Goal: Task Accomplishment & Management: Complete application form

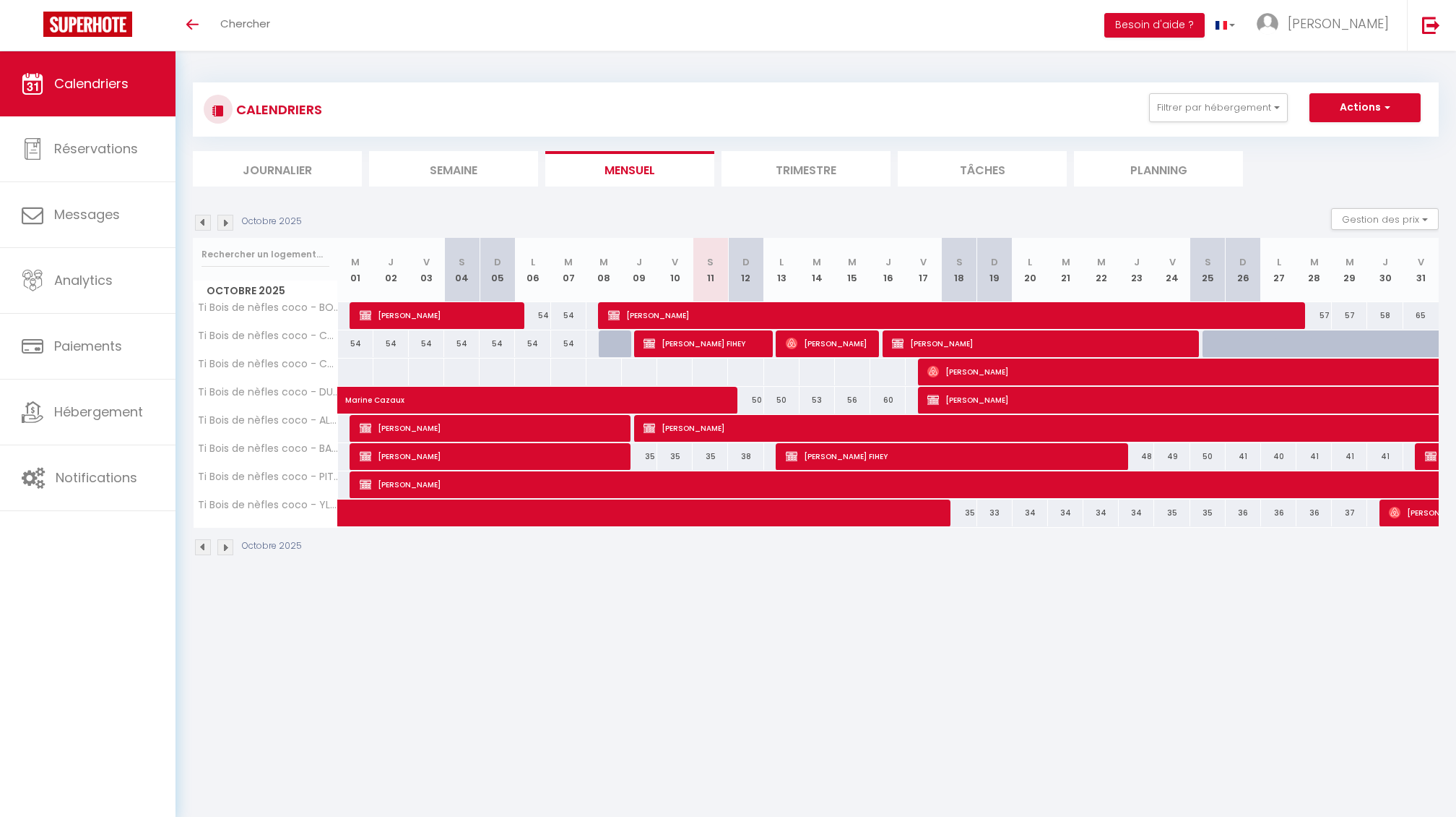
click at [1371, 103] on button "Actions" at bounding box center [1365, 108] width 112 height 29
click at [1355, 141] on link "Nouvelle réservation" at bounding box center [1350, 141] width 126 height 22
select select
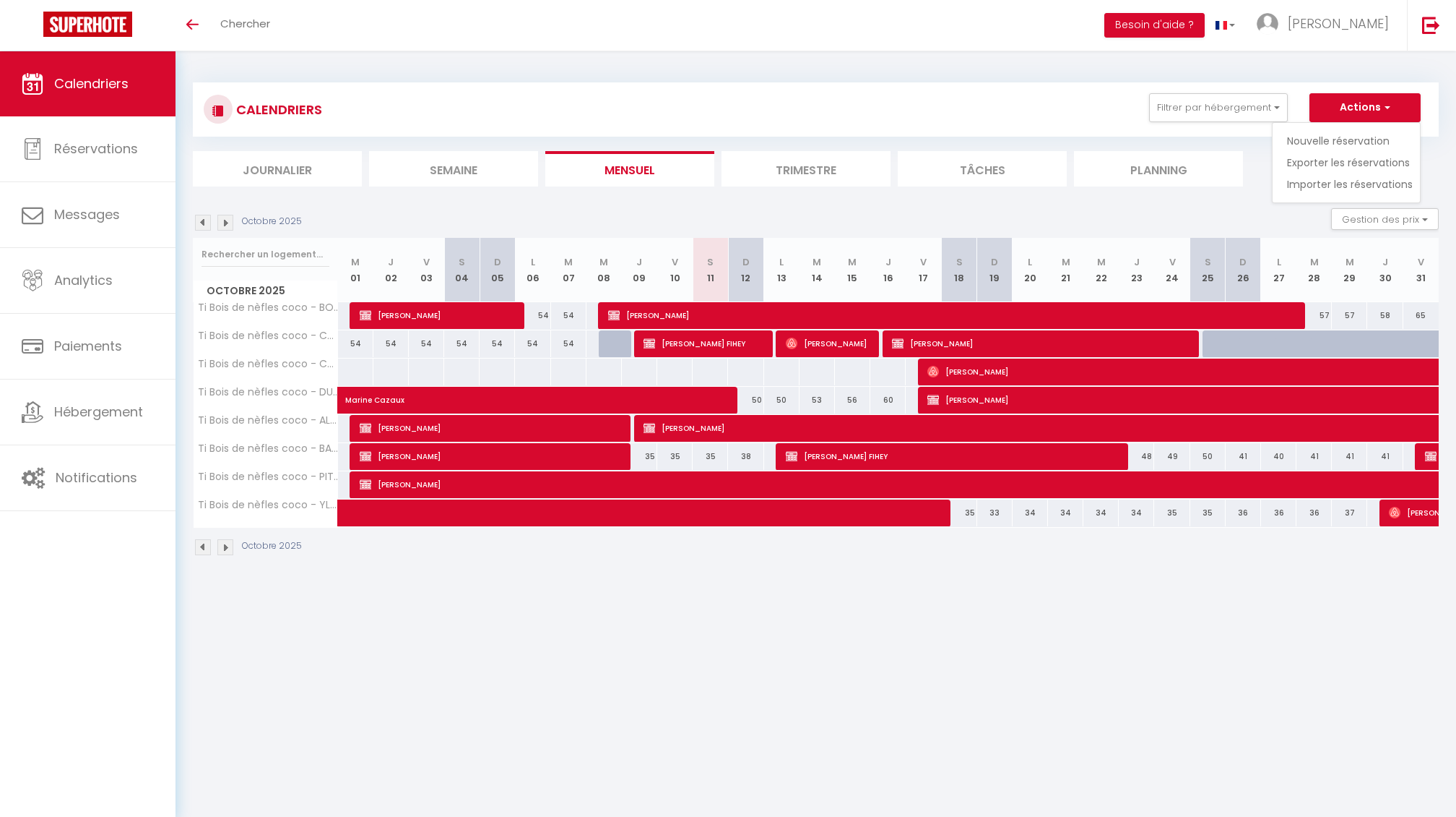
select select
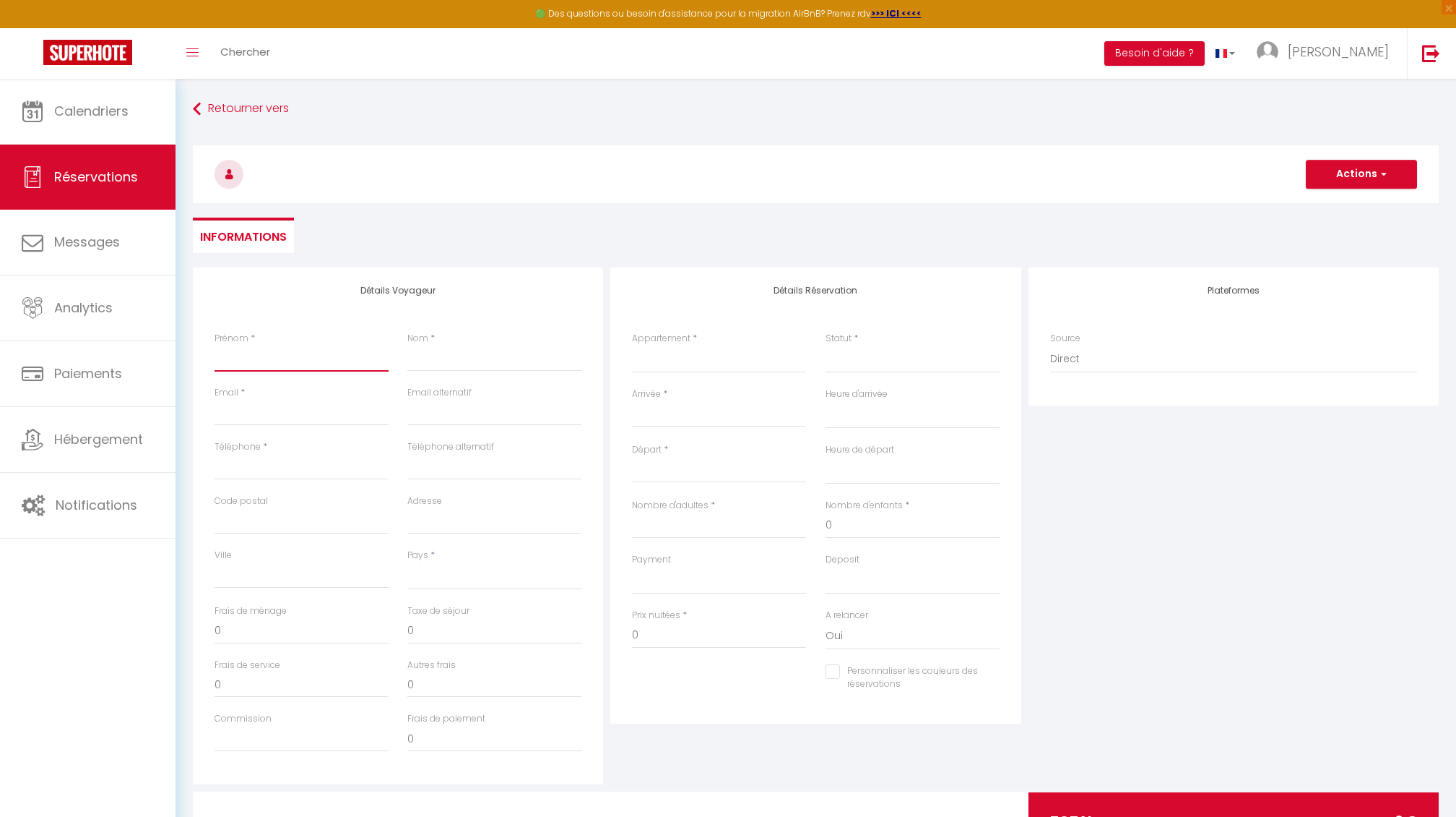
type input "t"
select select
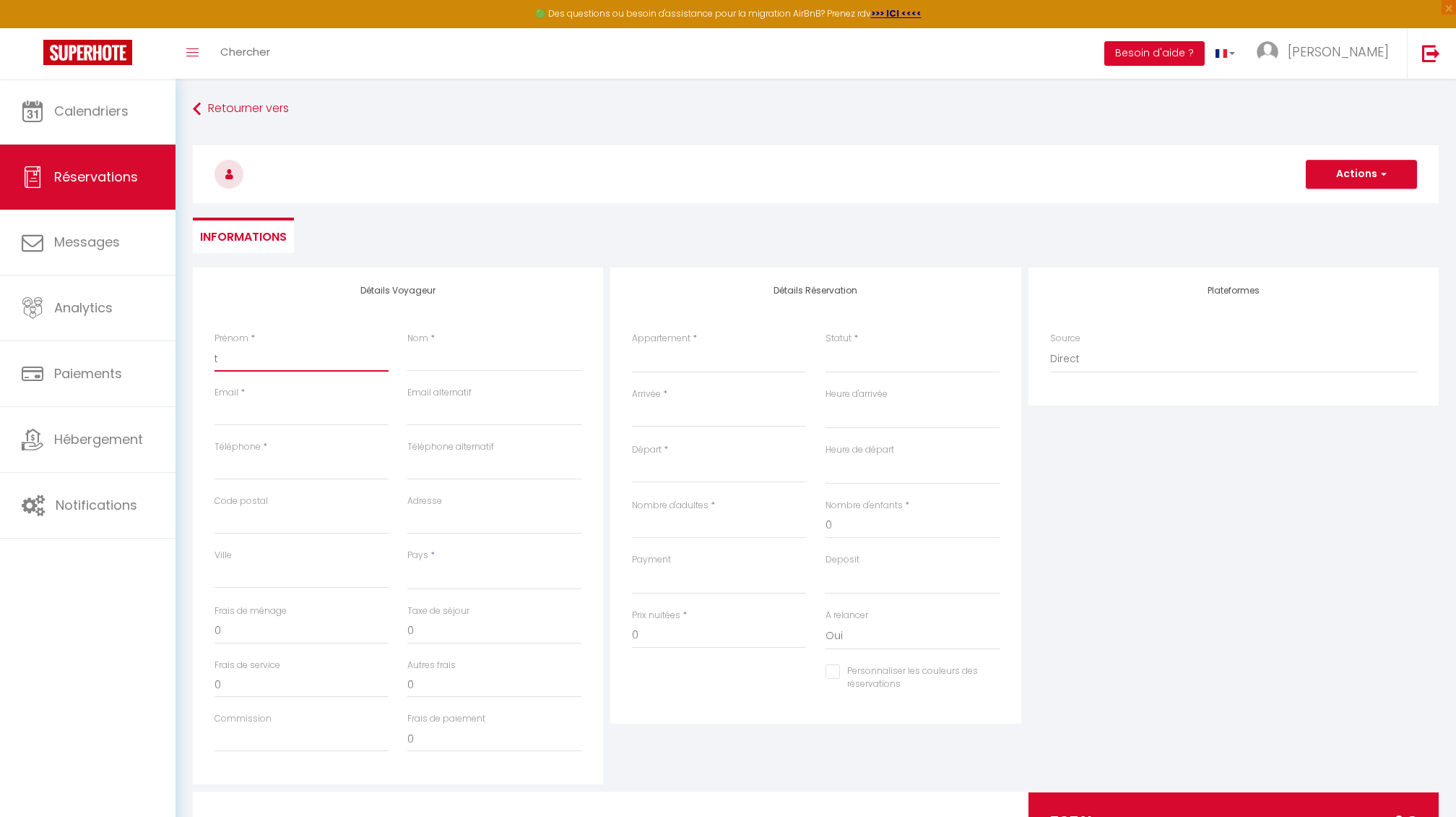
select select
checkbox input "false"
type input "te"
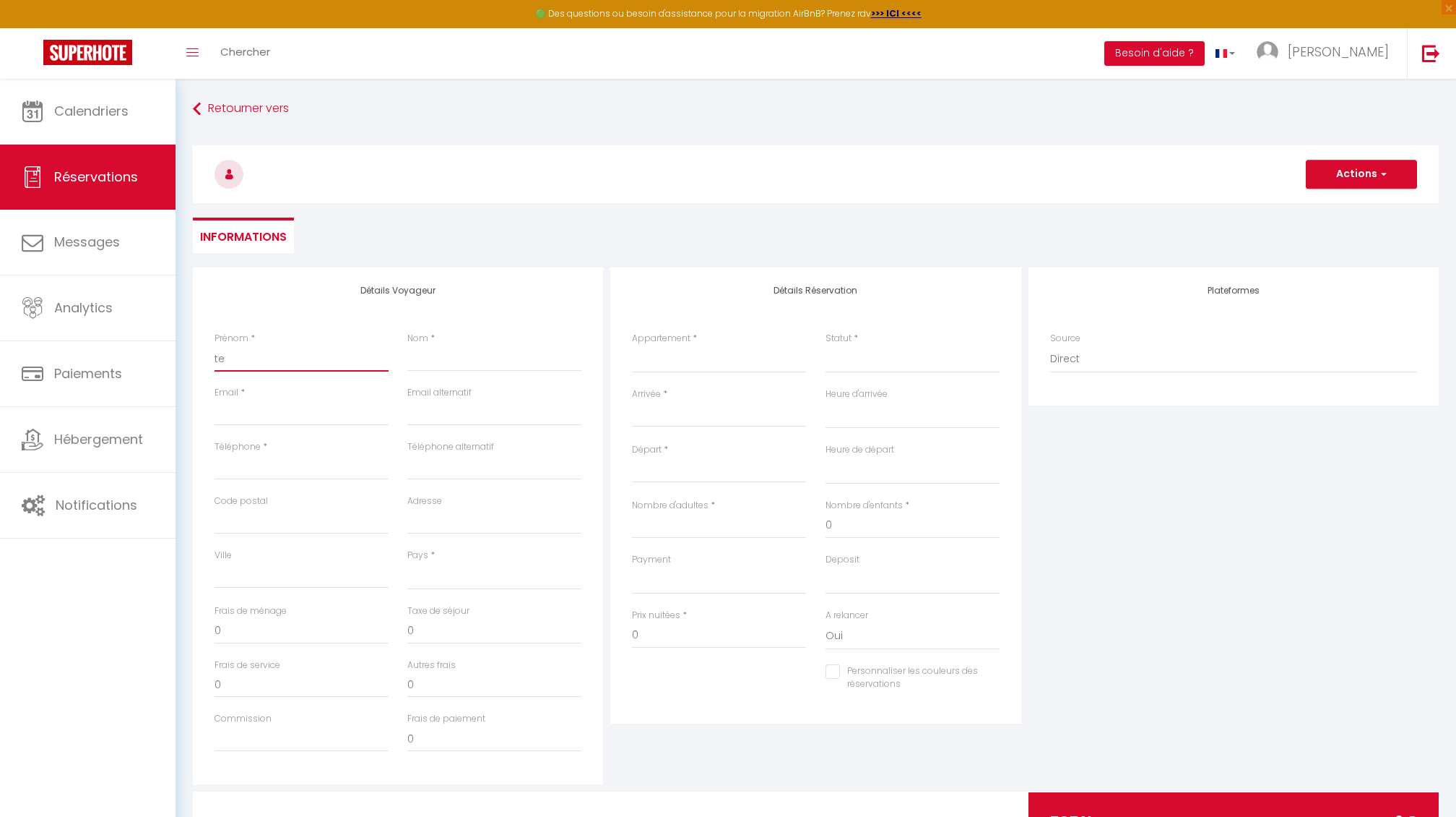
select select
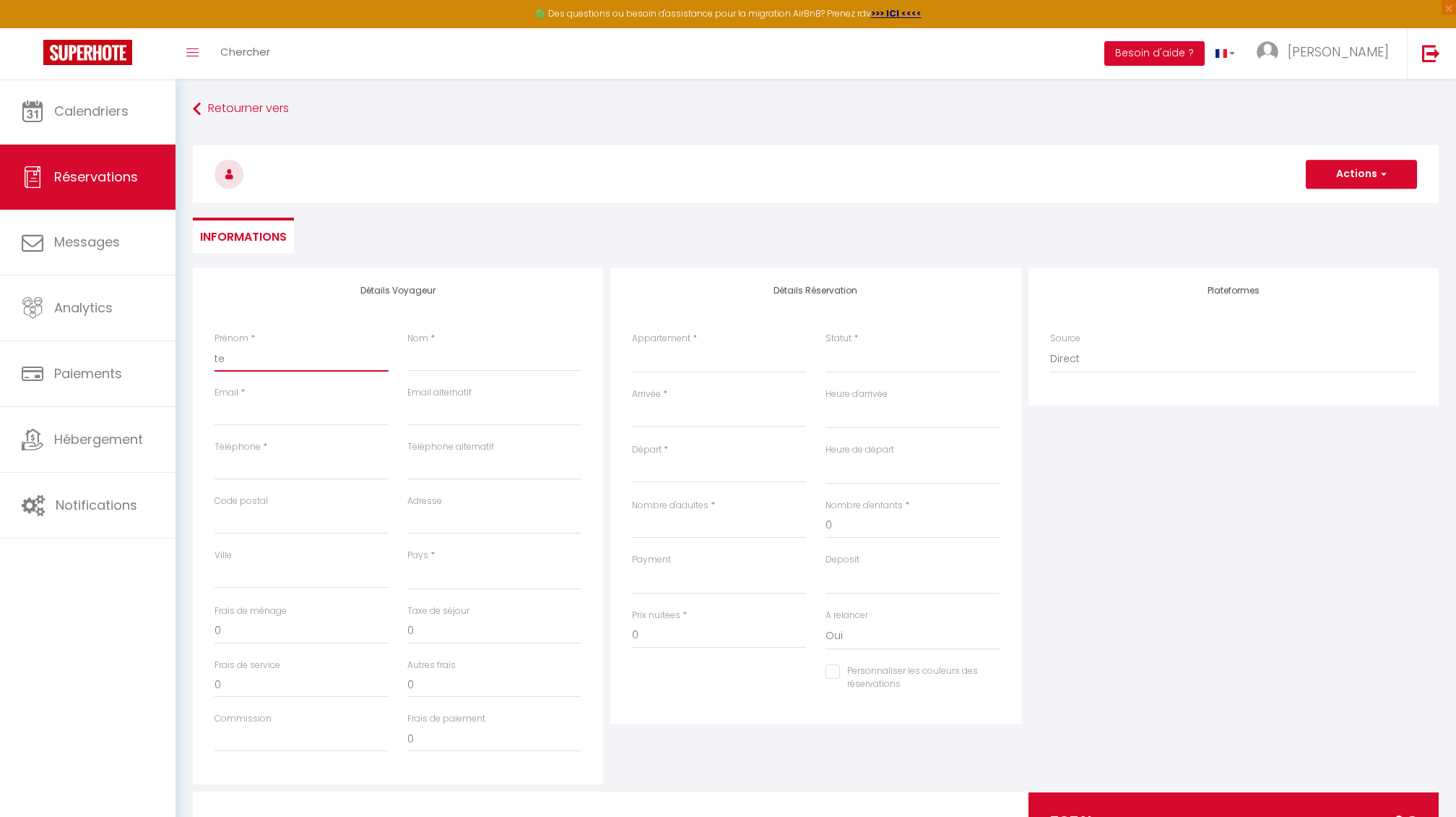
select select
checkbox input "false"
type input "tes"
select select
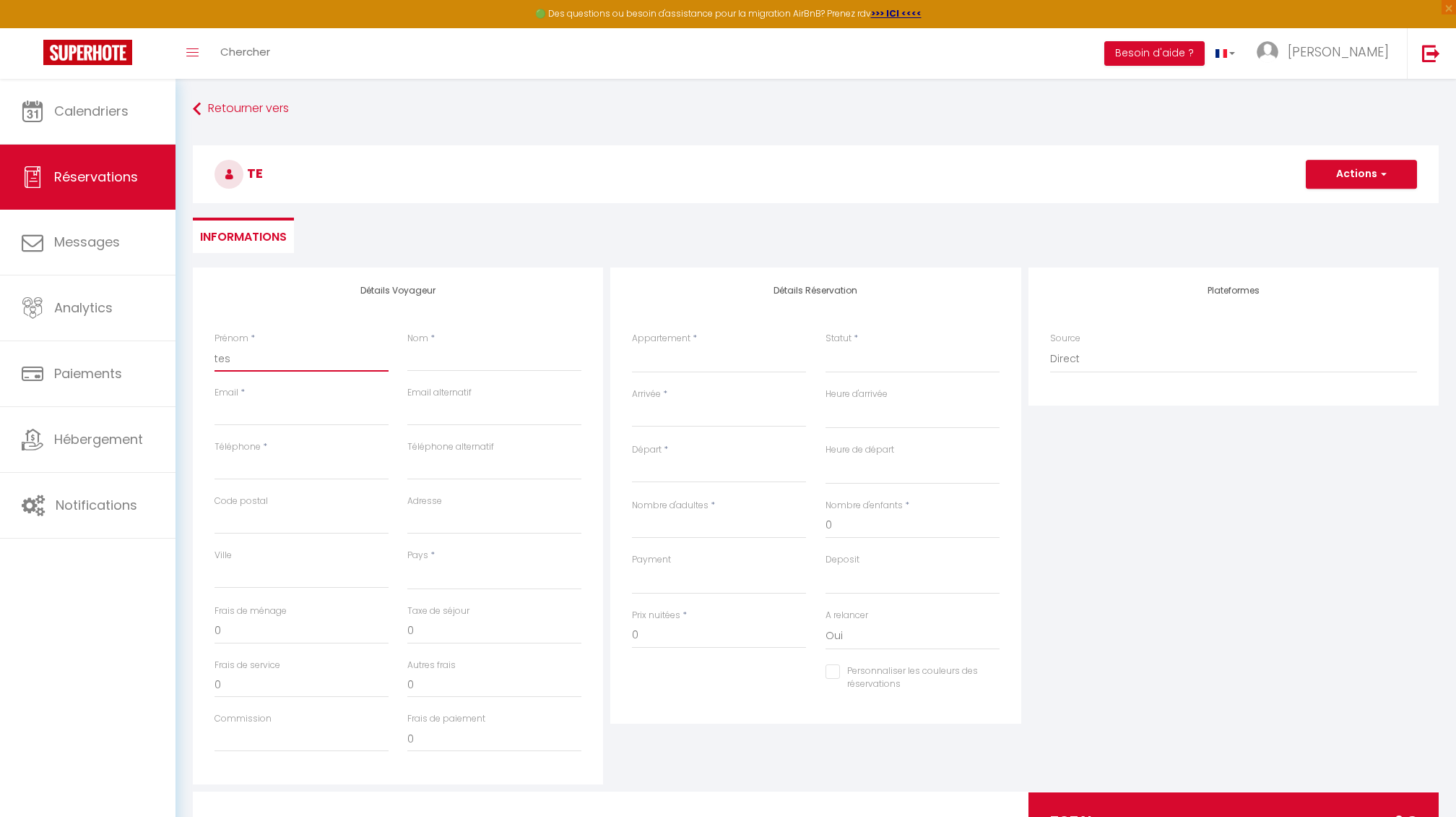
select select
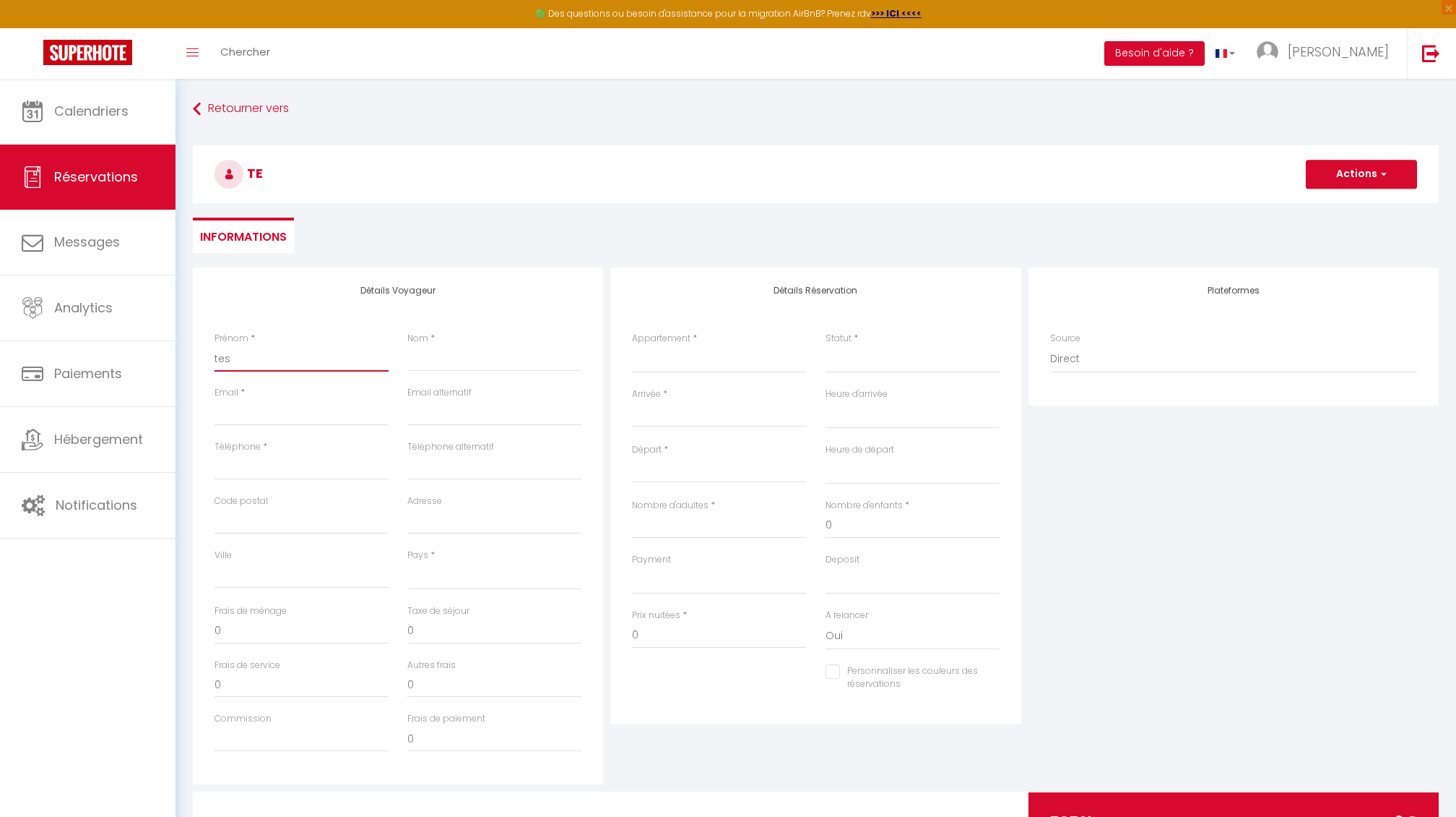
select select
checkbox input "false"
type input "test"
select select
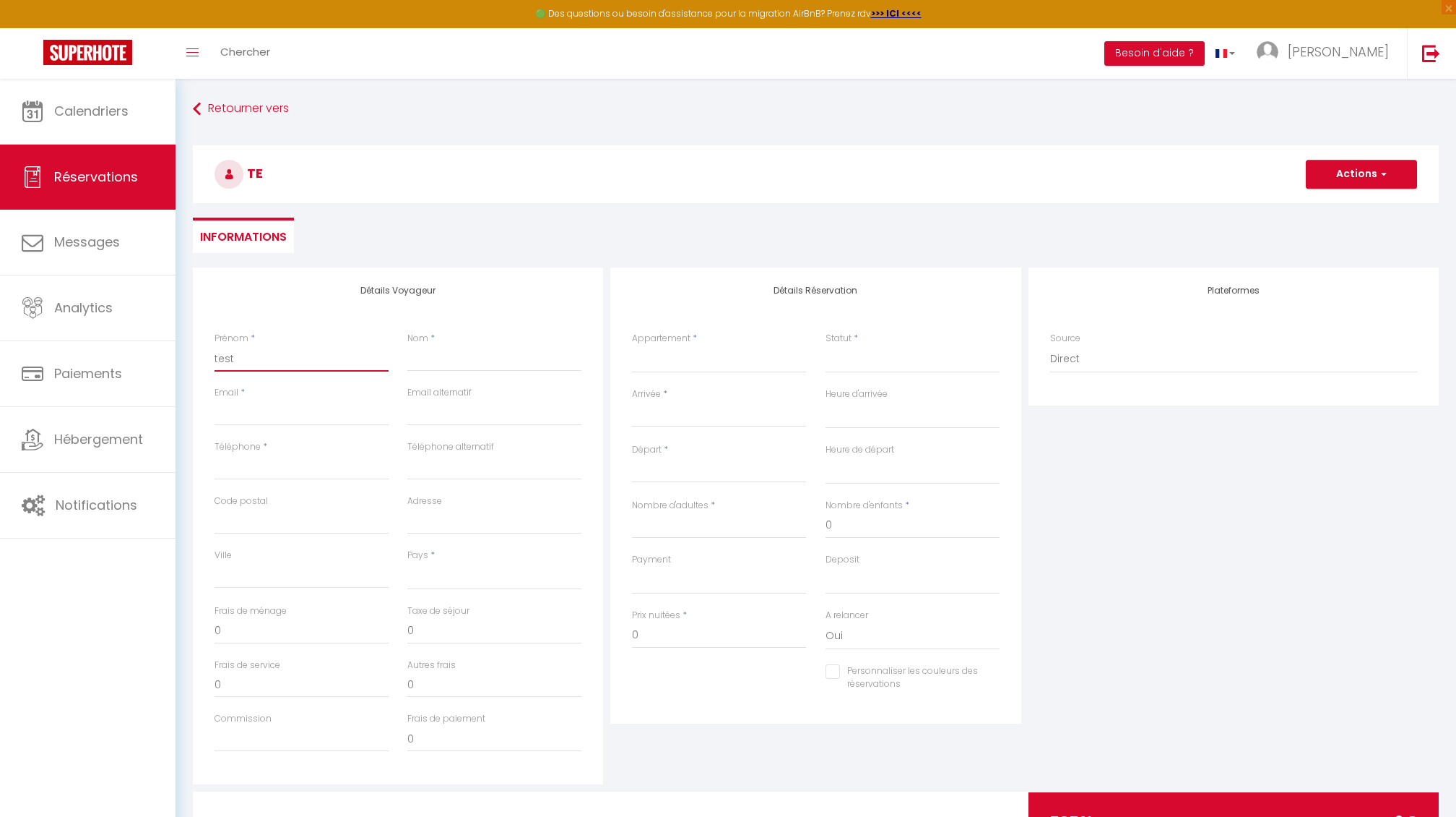
select select
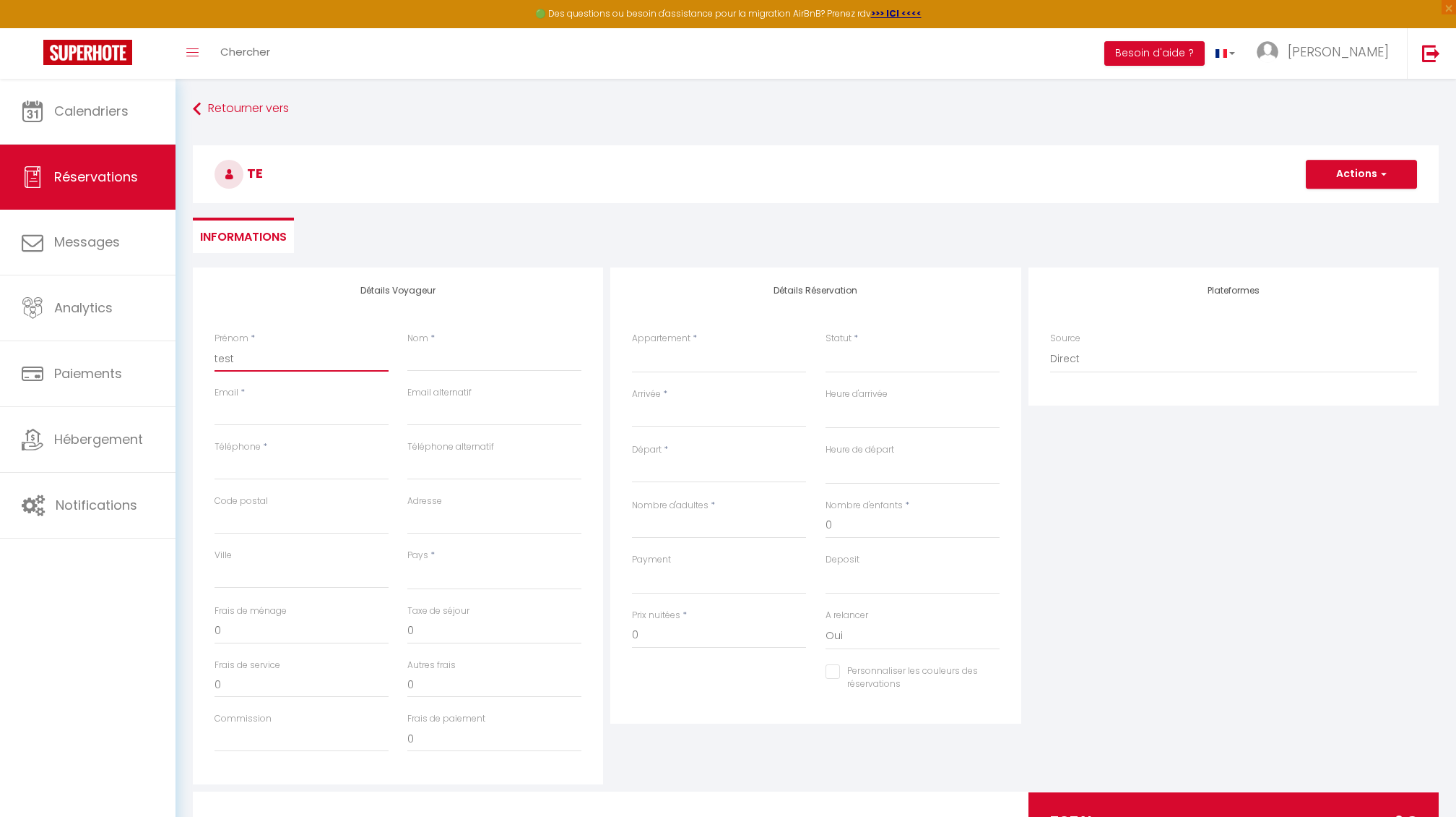
checkbox input "false"
type input "test"
type input "t"
select select
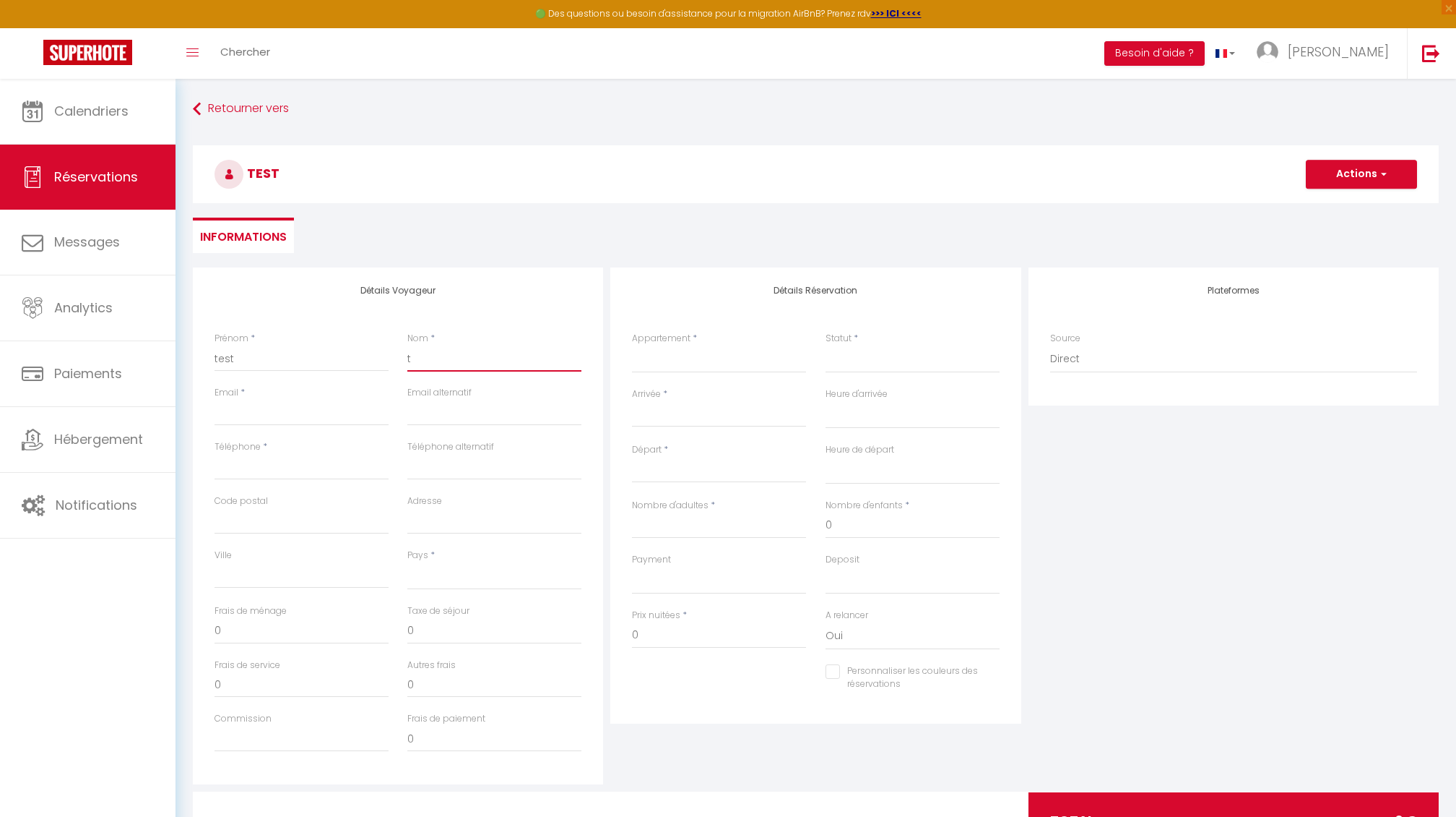
select select
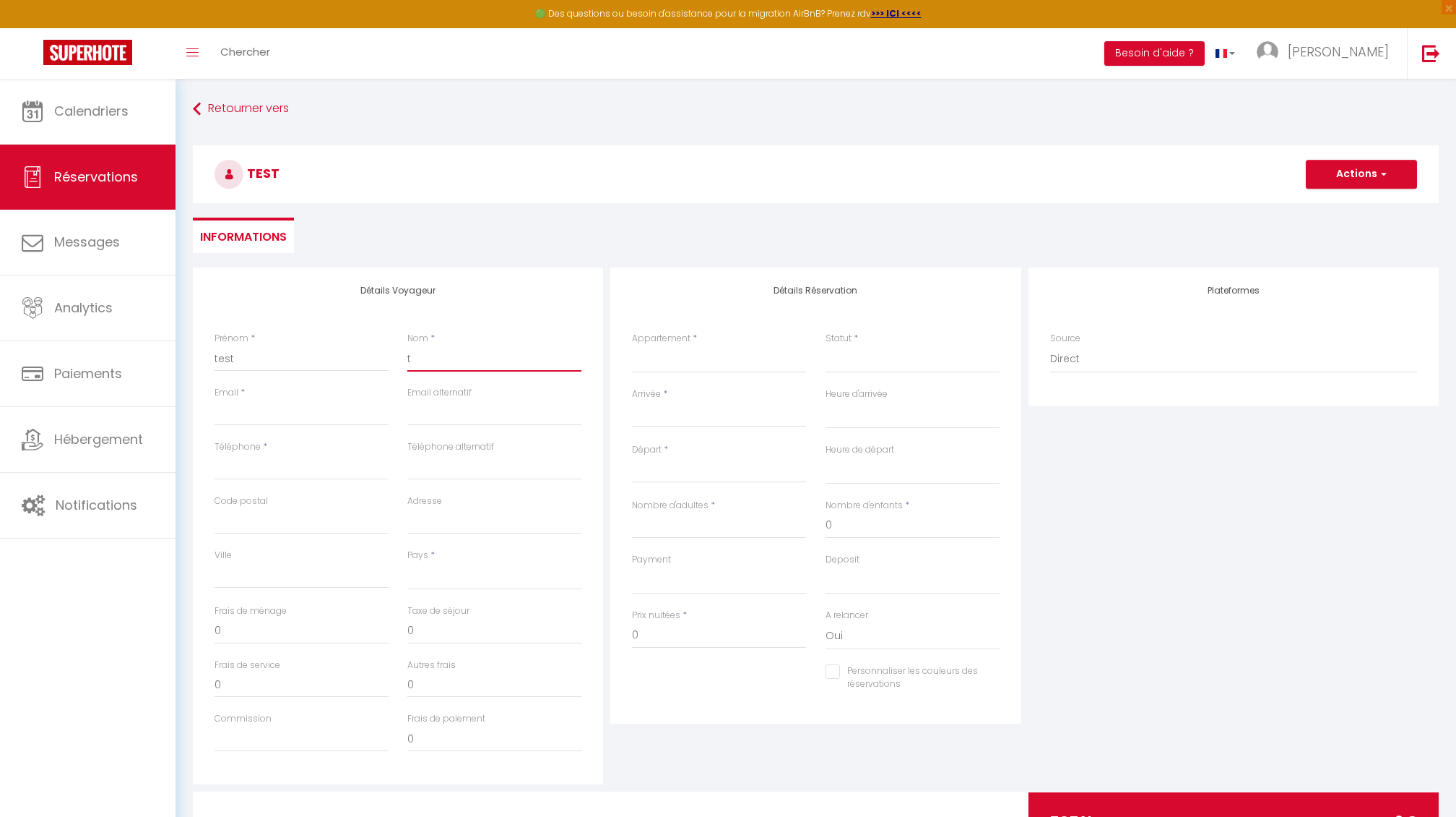
checkbox input "false"
type input "te"
select select
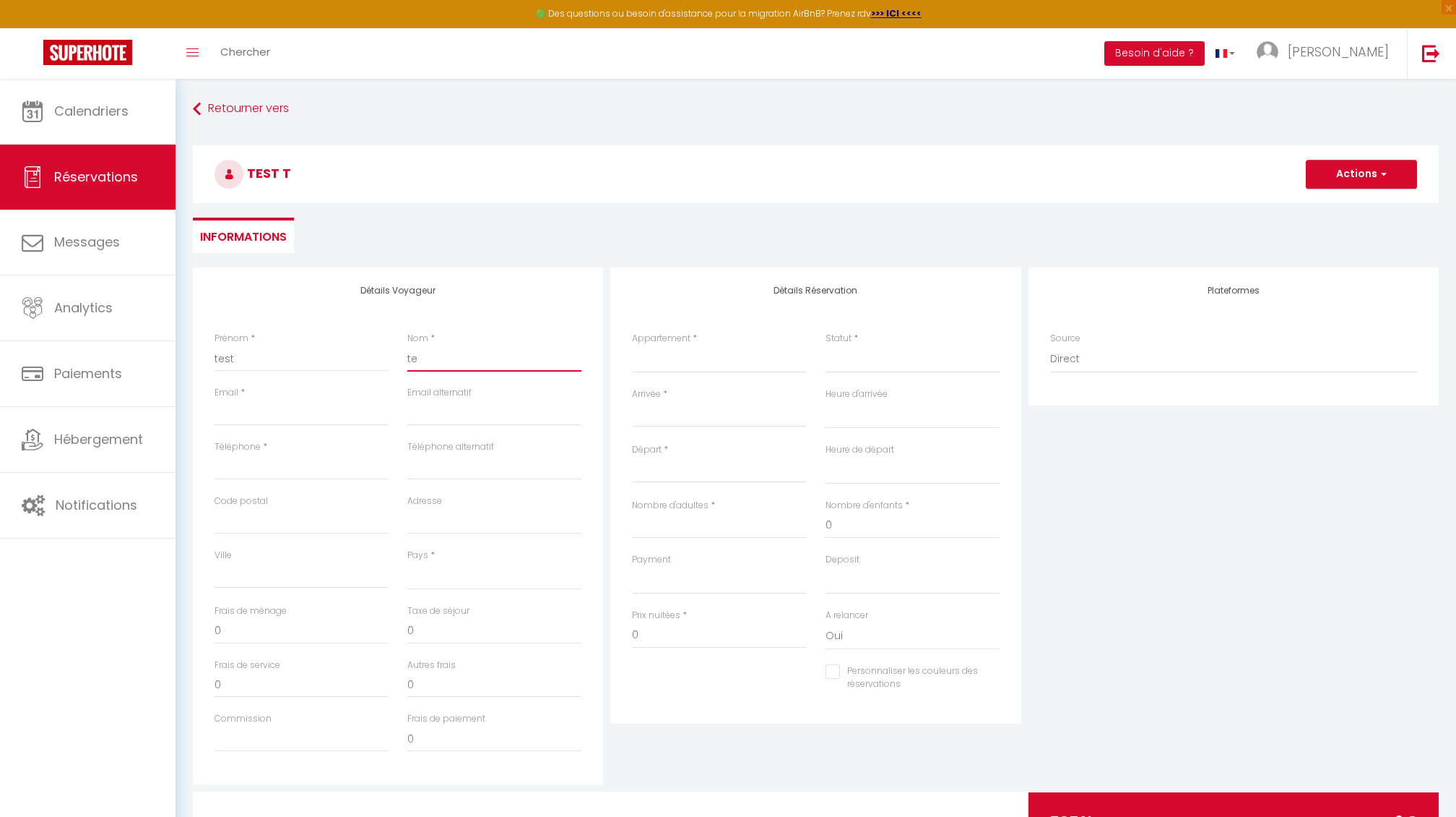
select select
checkbox input "false"
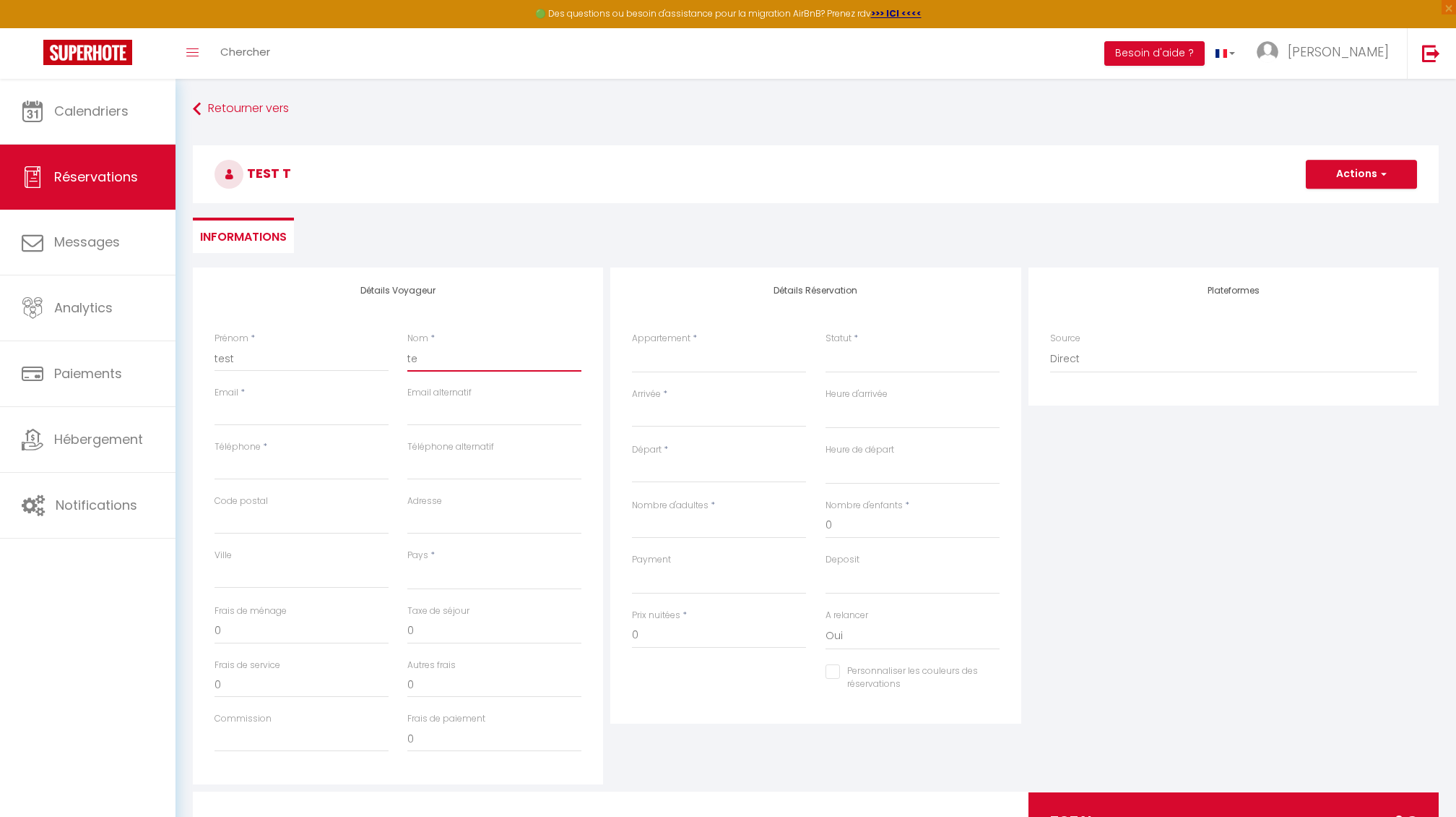
type input "tes"
select select
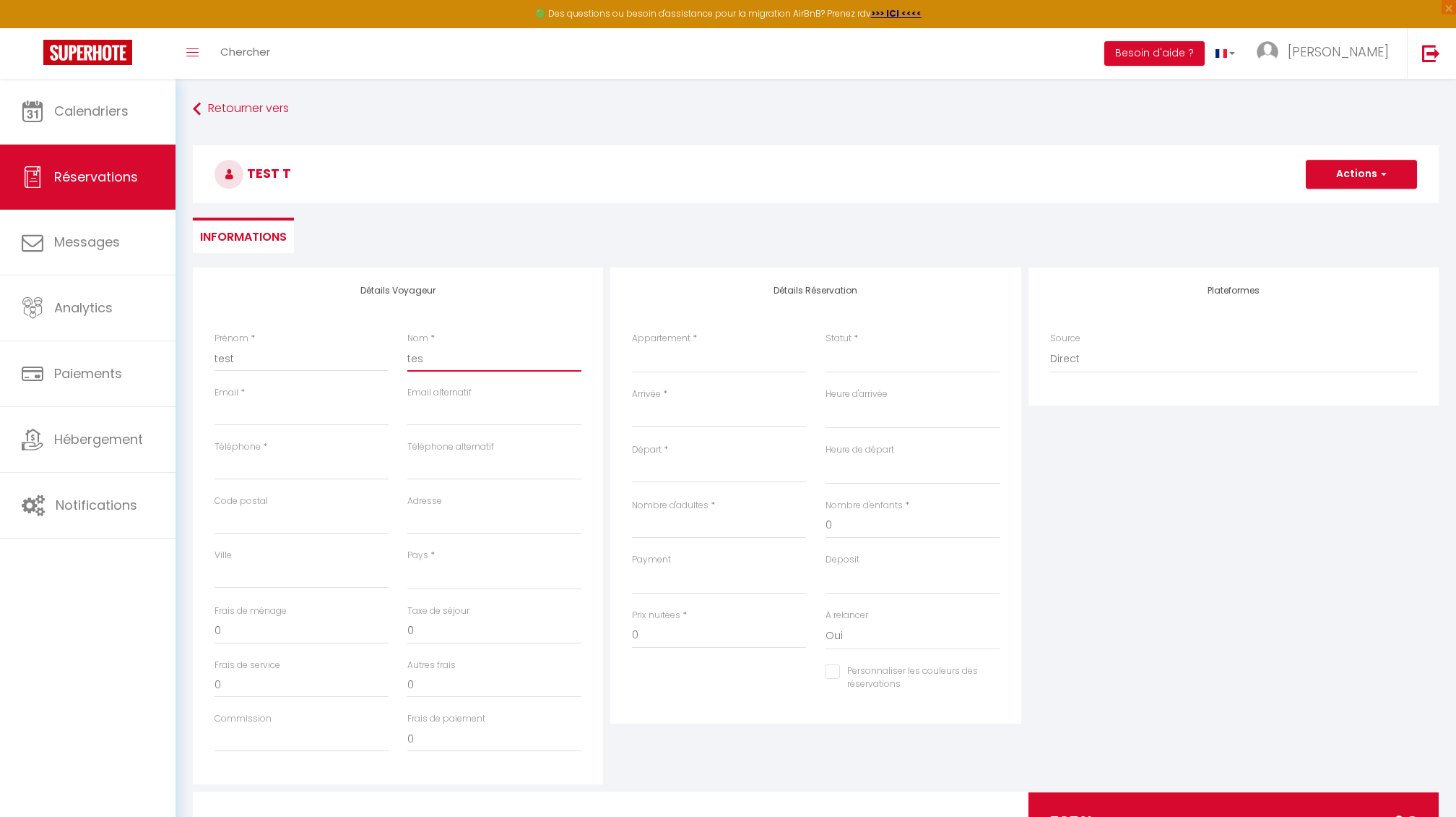
select select
checkbox input "false"
type input "test"
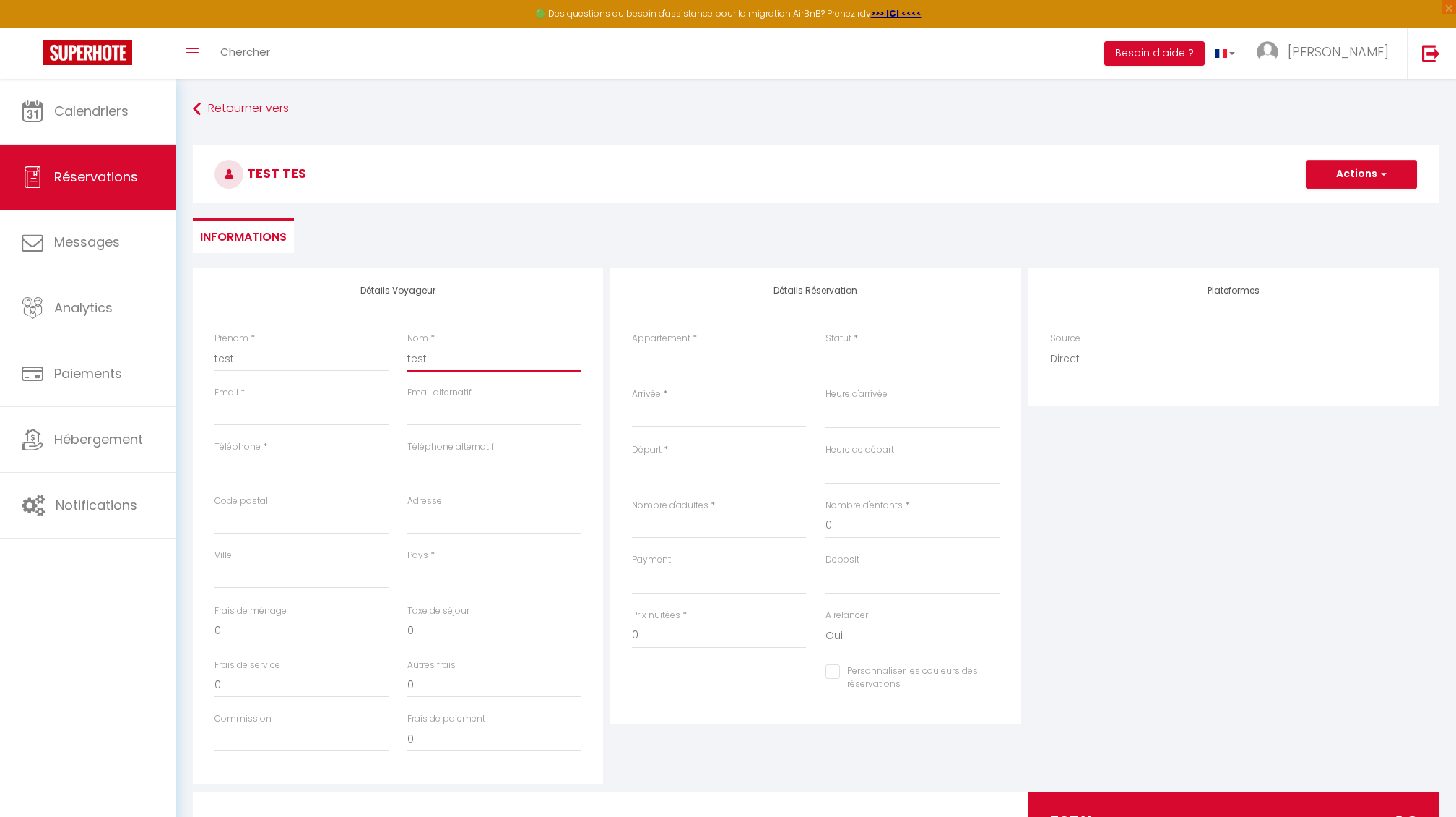
select select
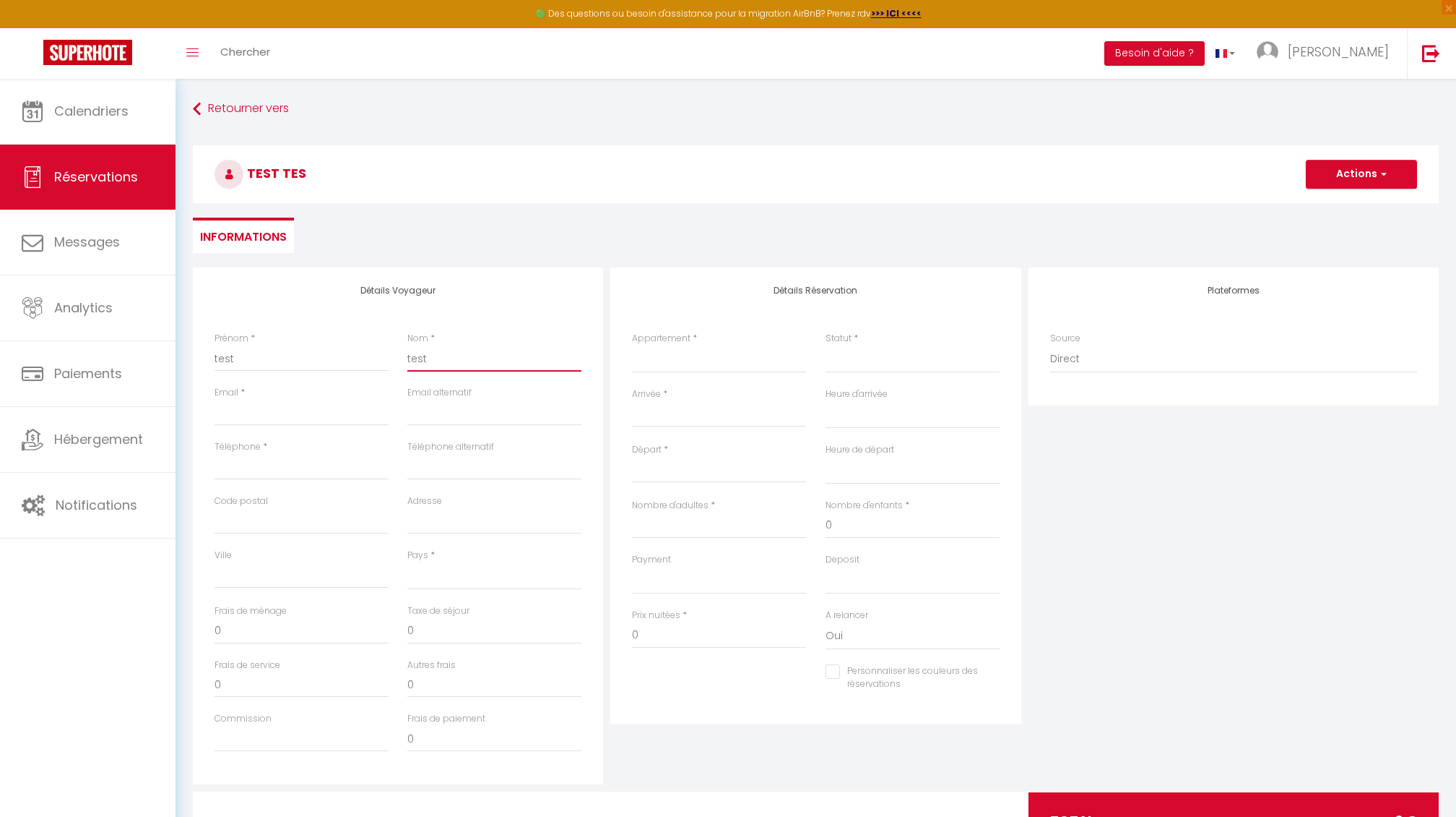
select select
checkbox input "false"
type input "test"
type input "t"
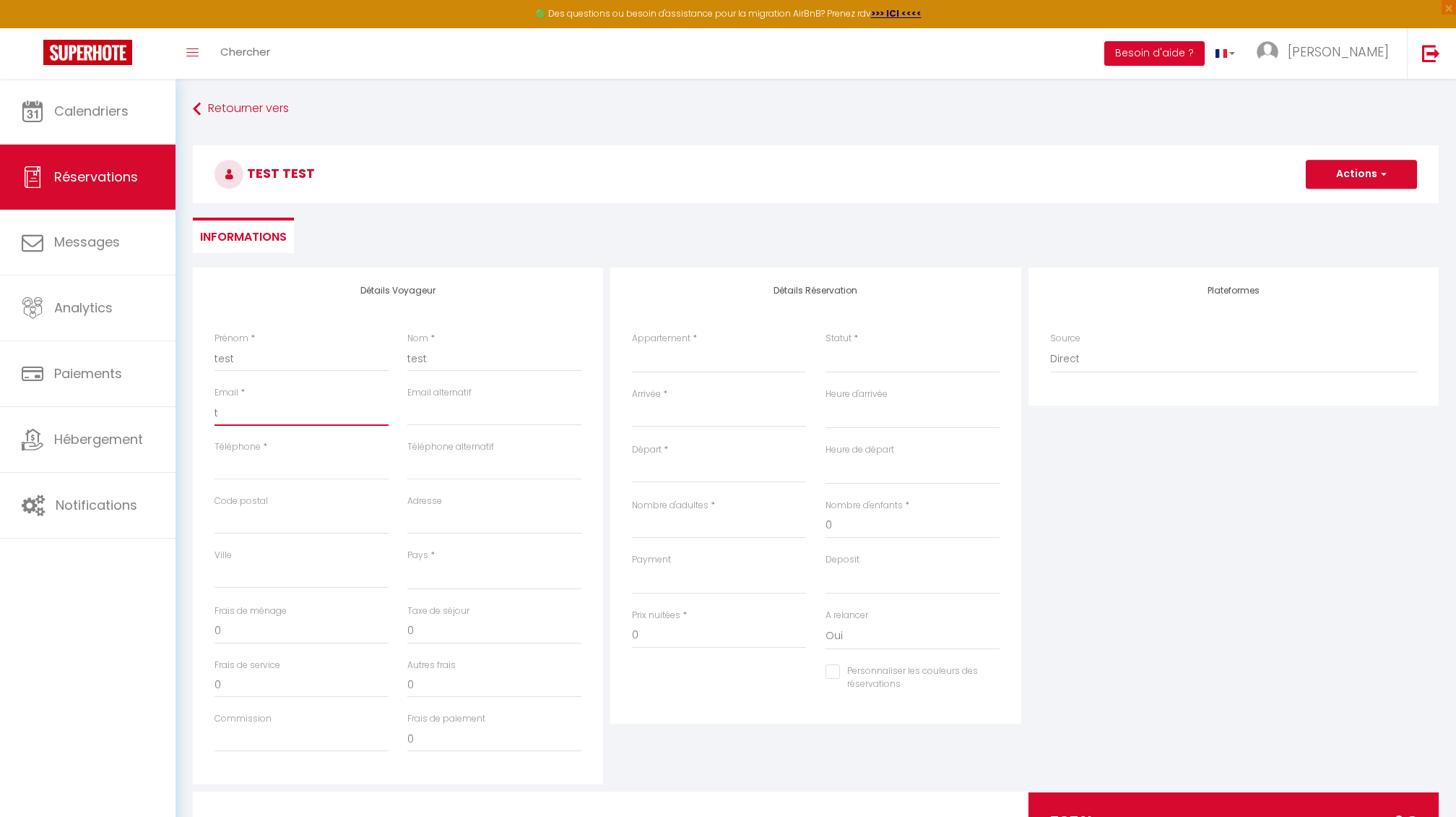
select select
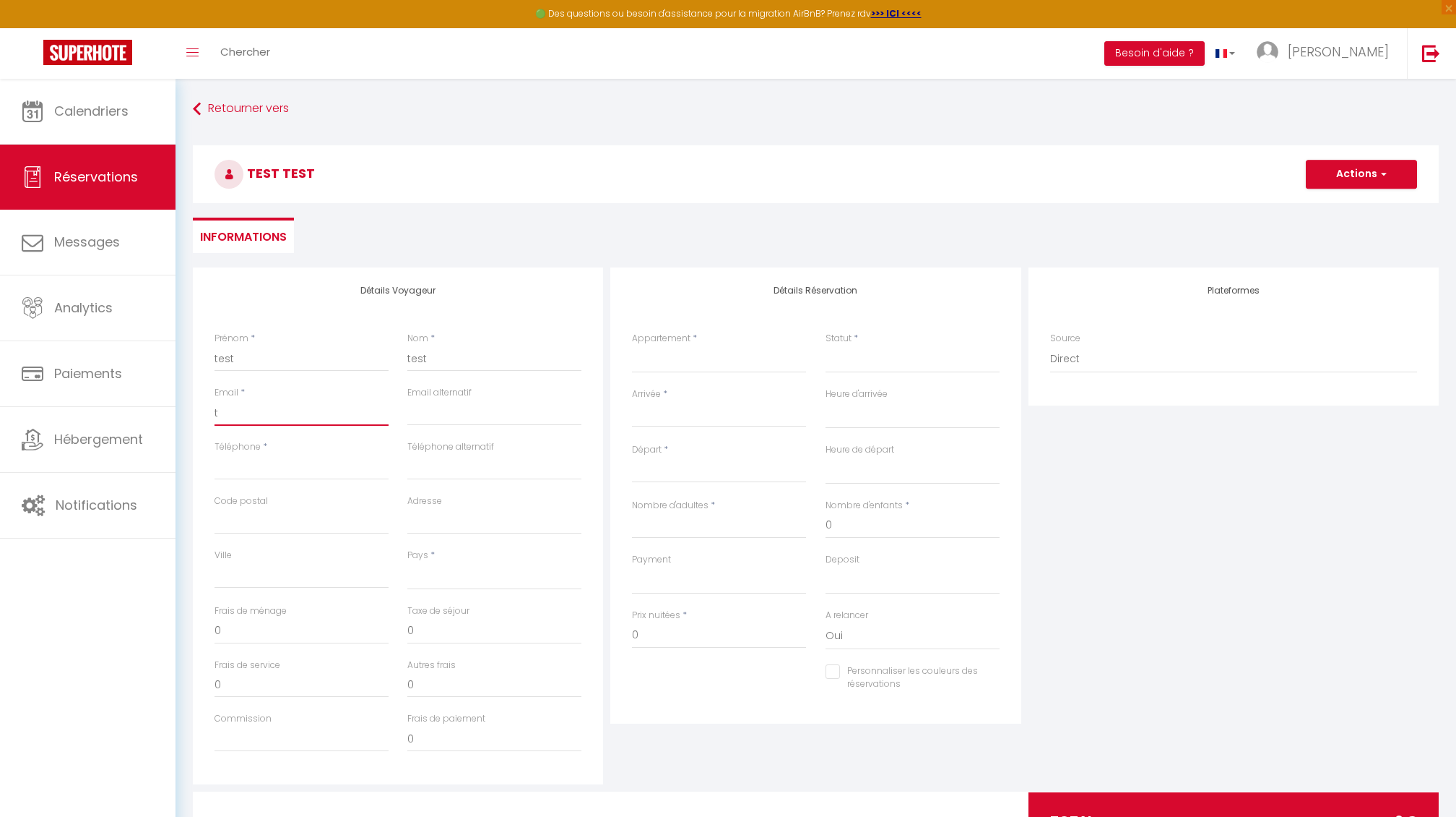
select select
checkbox input "false"
type input "te"
select select
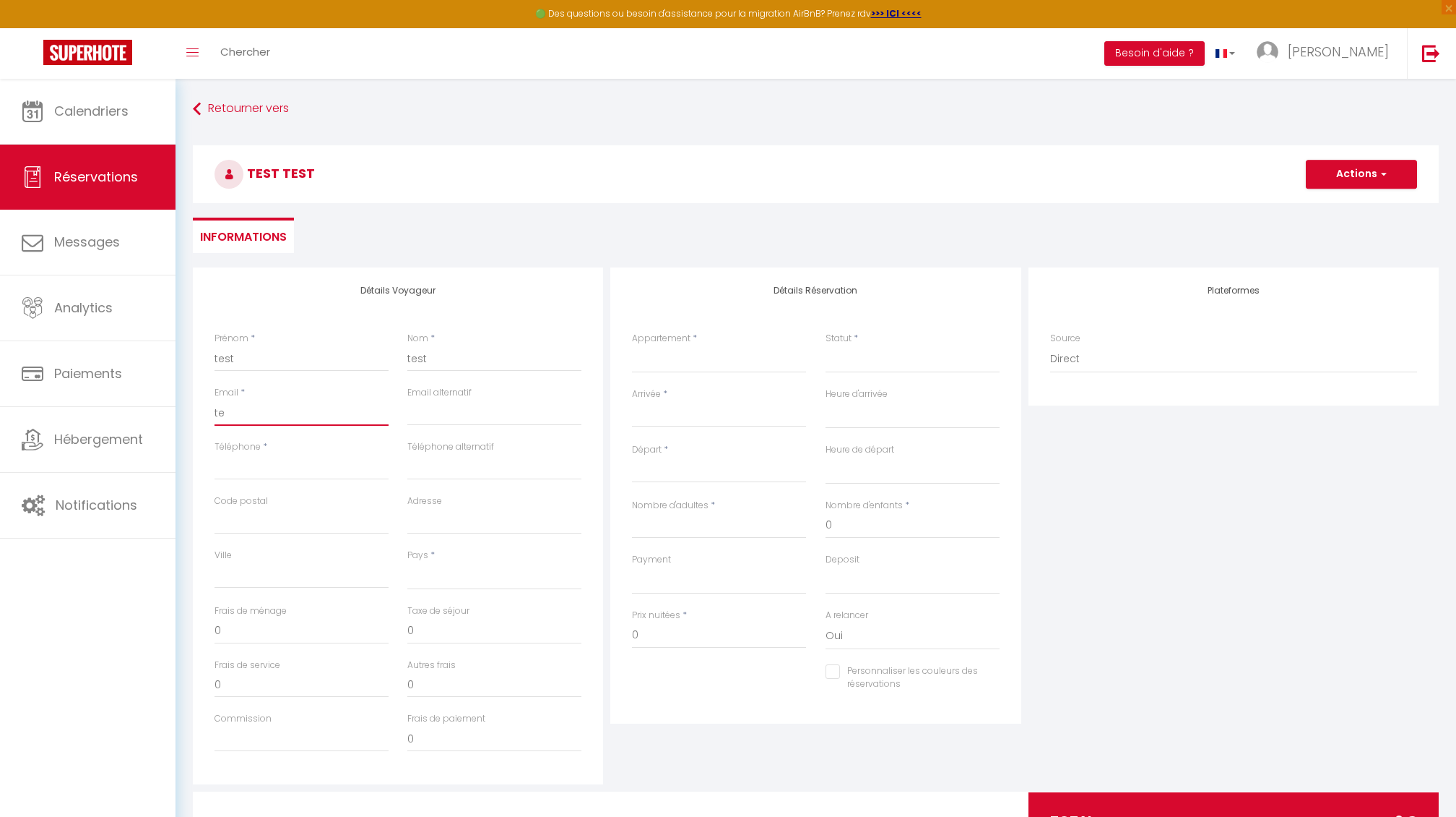
select select
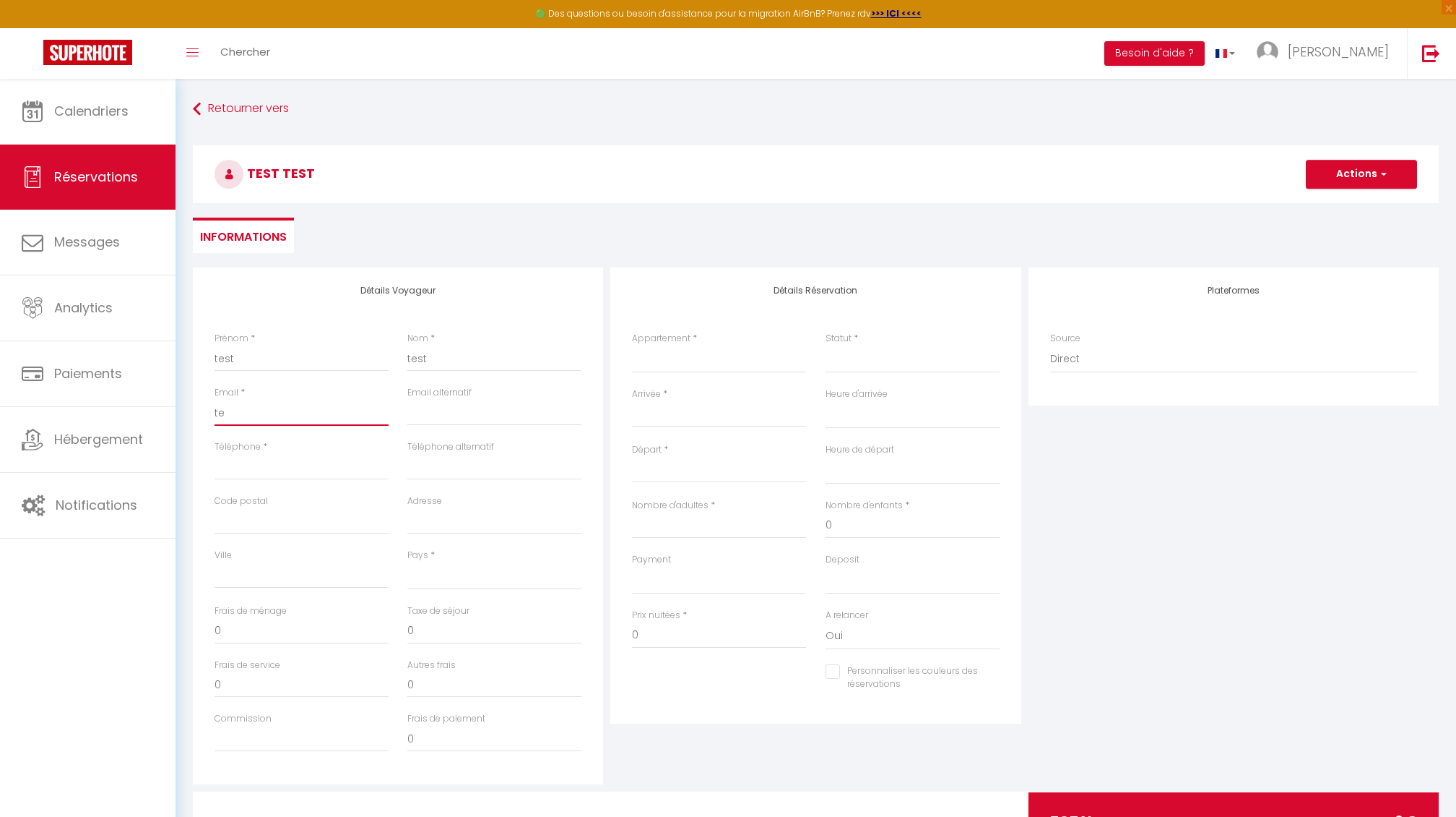
select select
checkbox input "false"
type input "tes"
select select
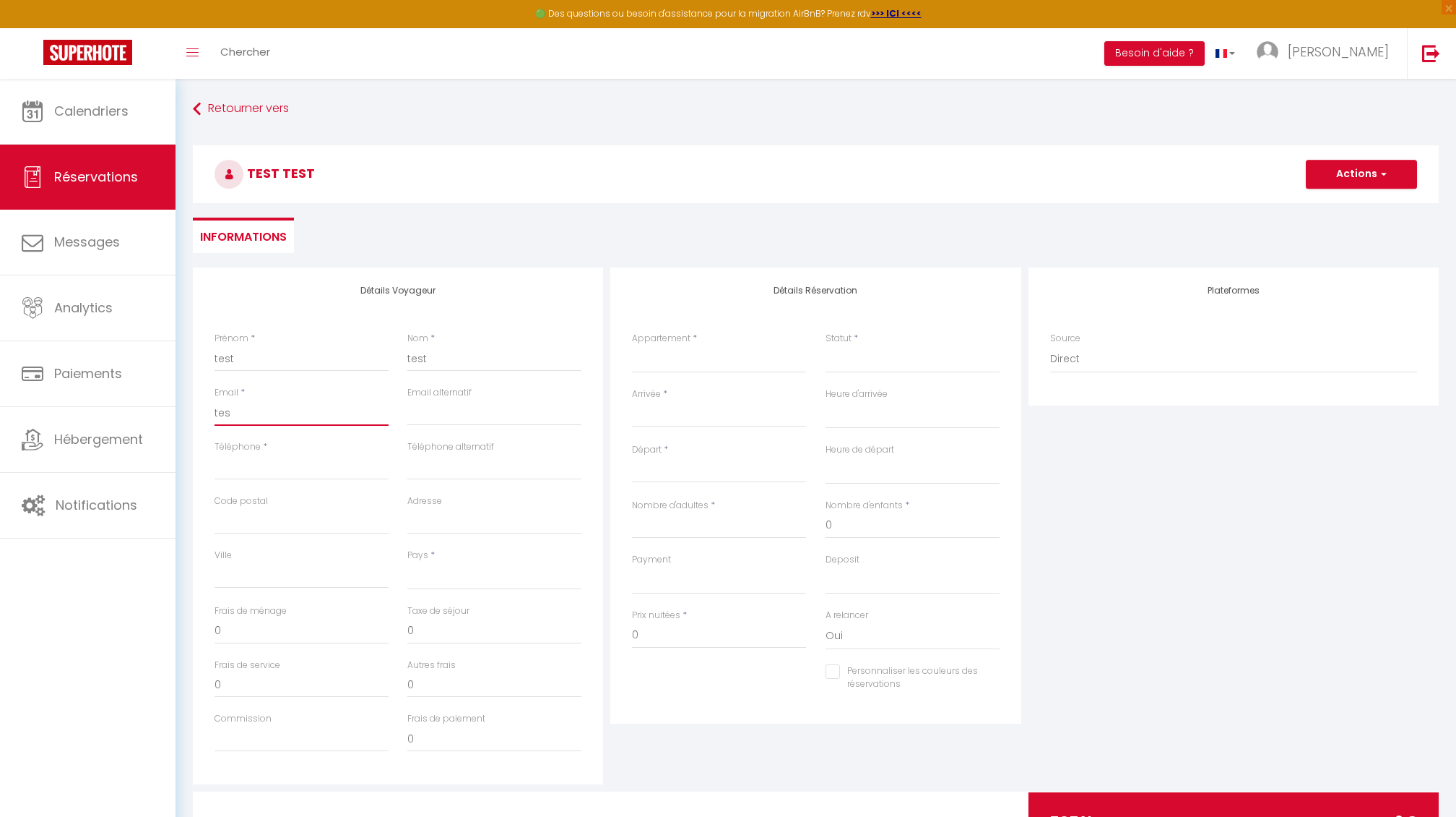
select select
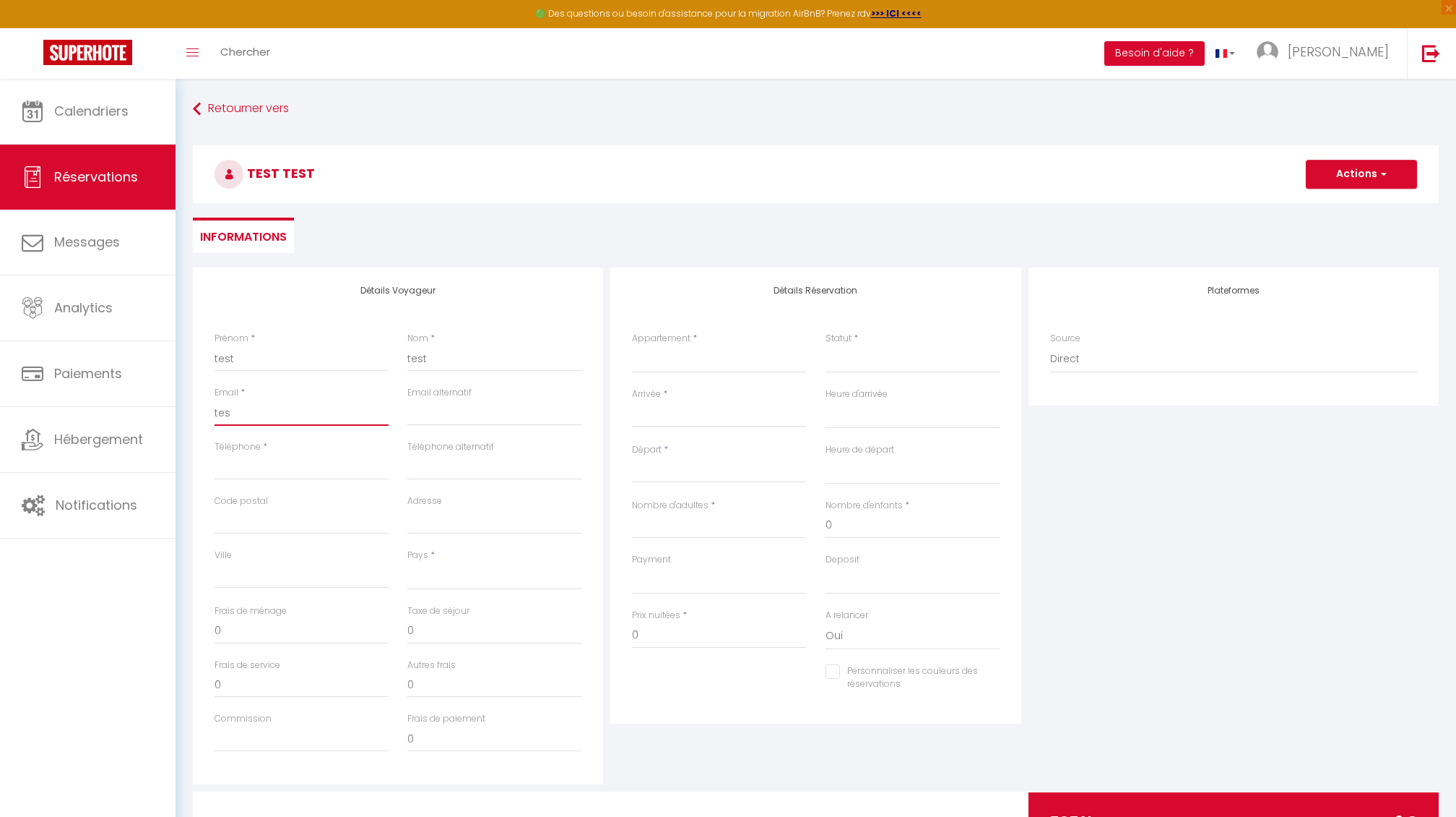
checkbox input "false"
type input "test"
select select
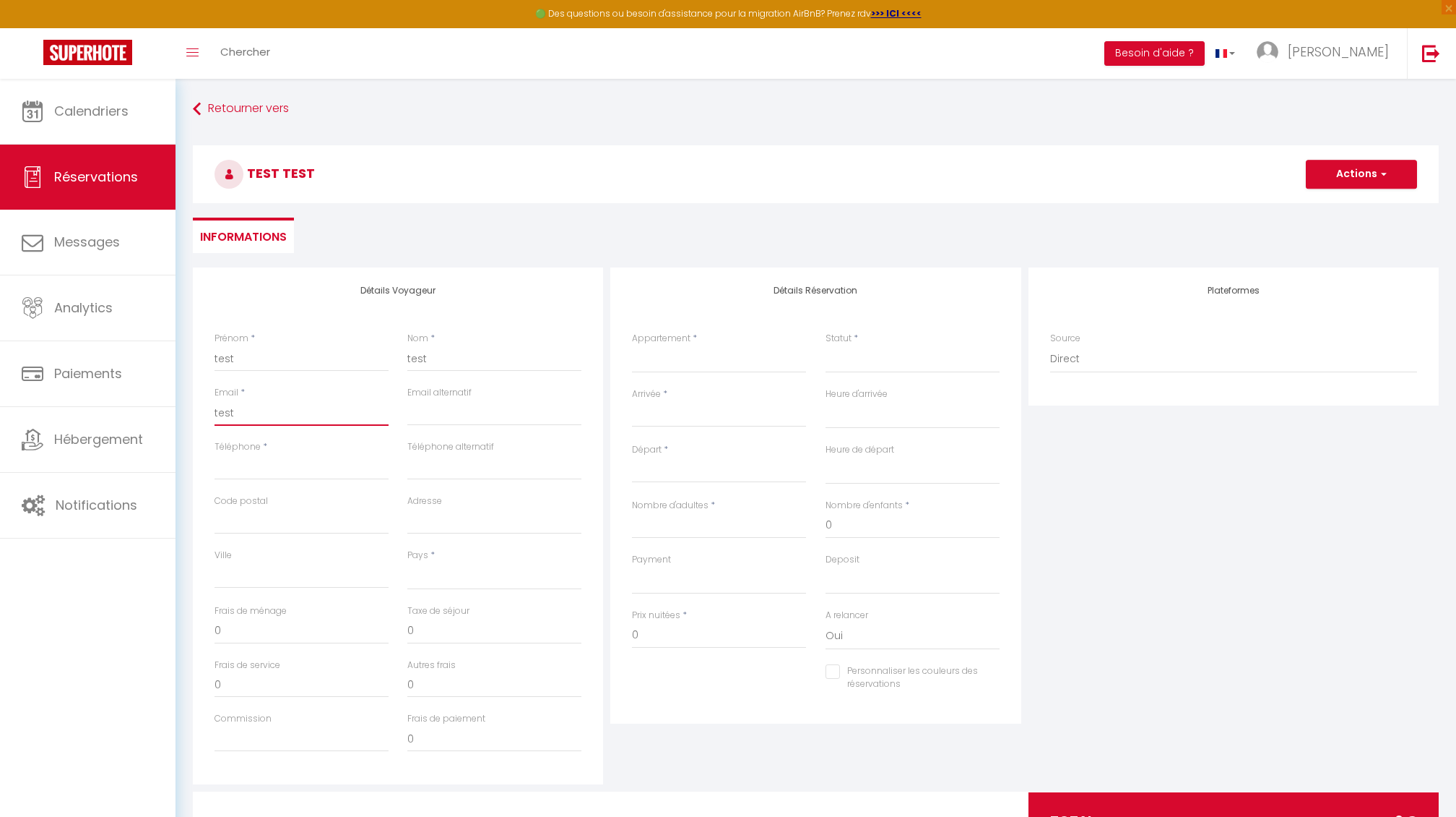
select select
checkbox input "false"
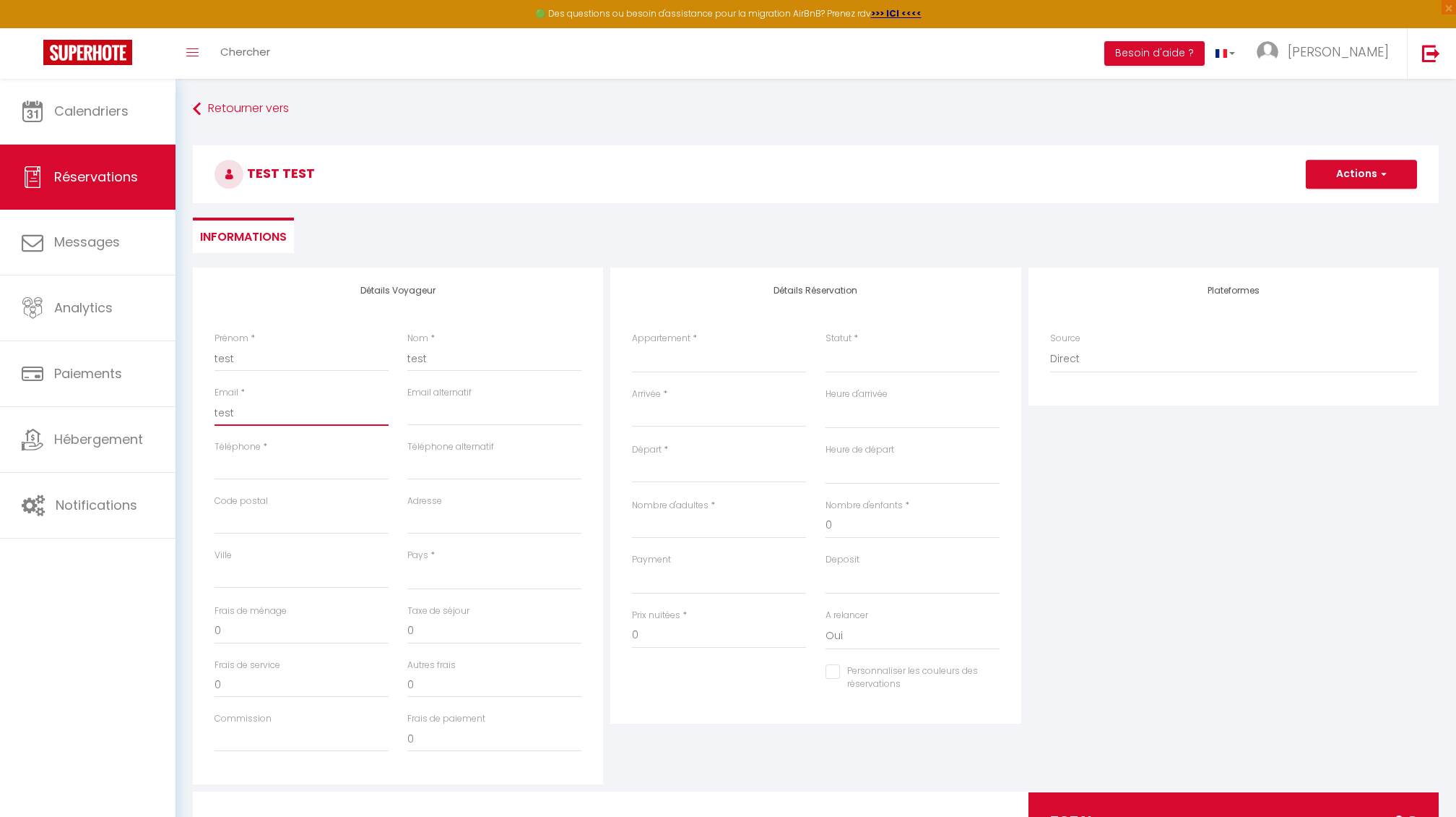
type input "test@"
select select
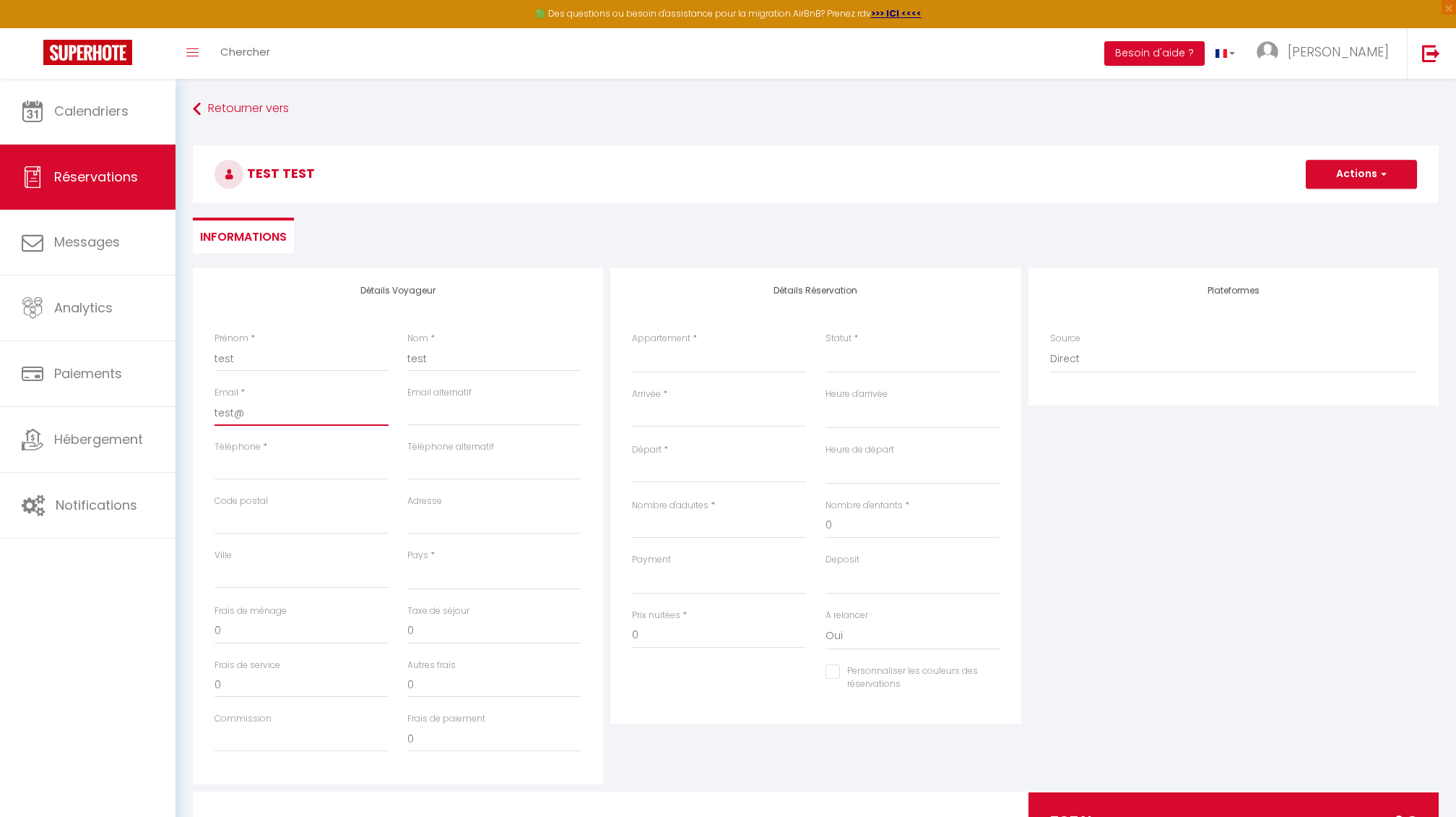
select select
checkbox input "false"
type input "test@t"
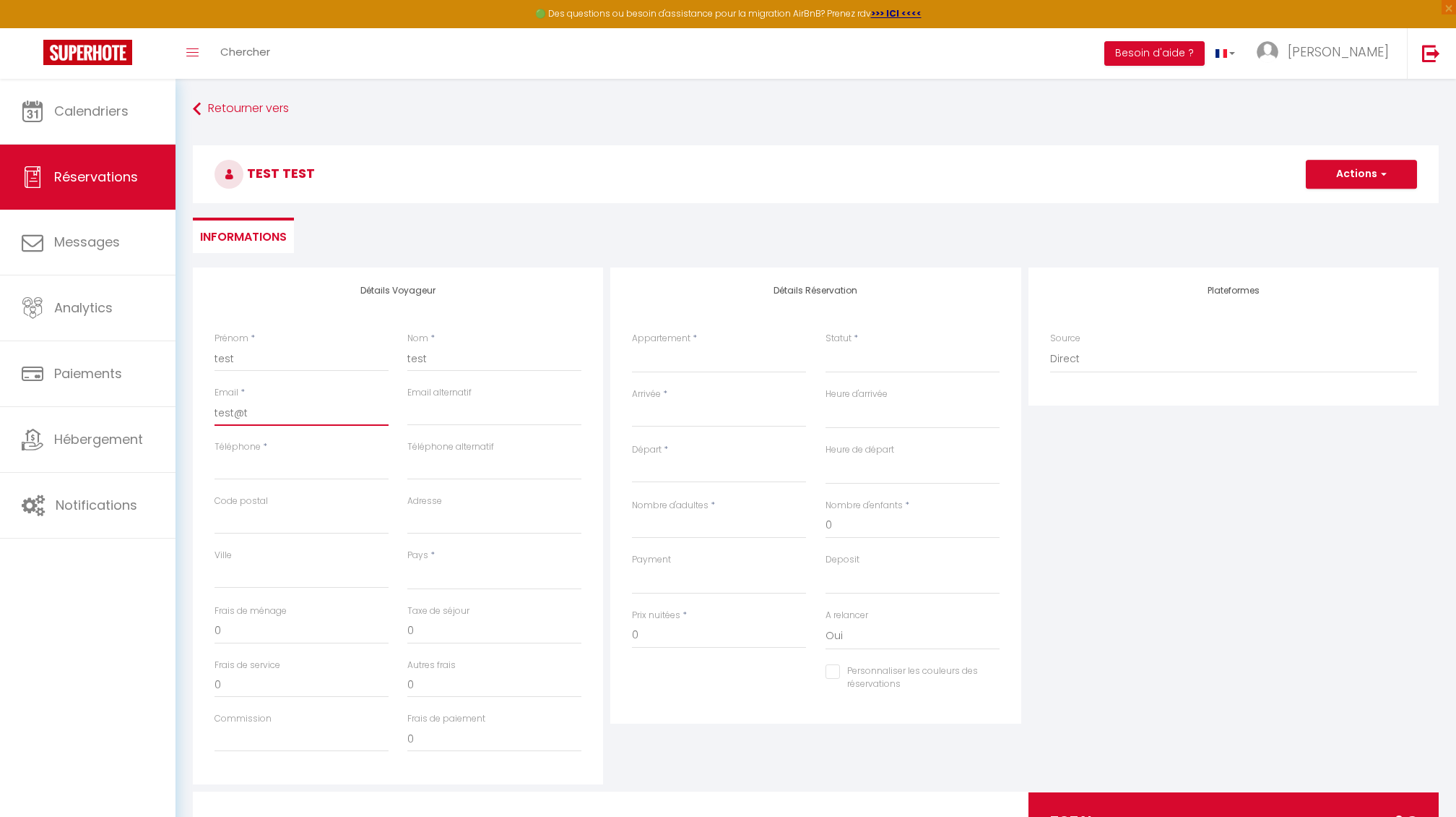
select select
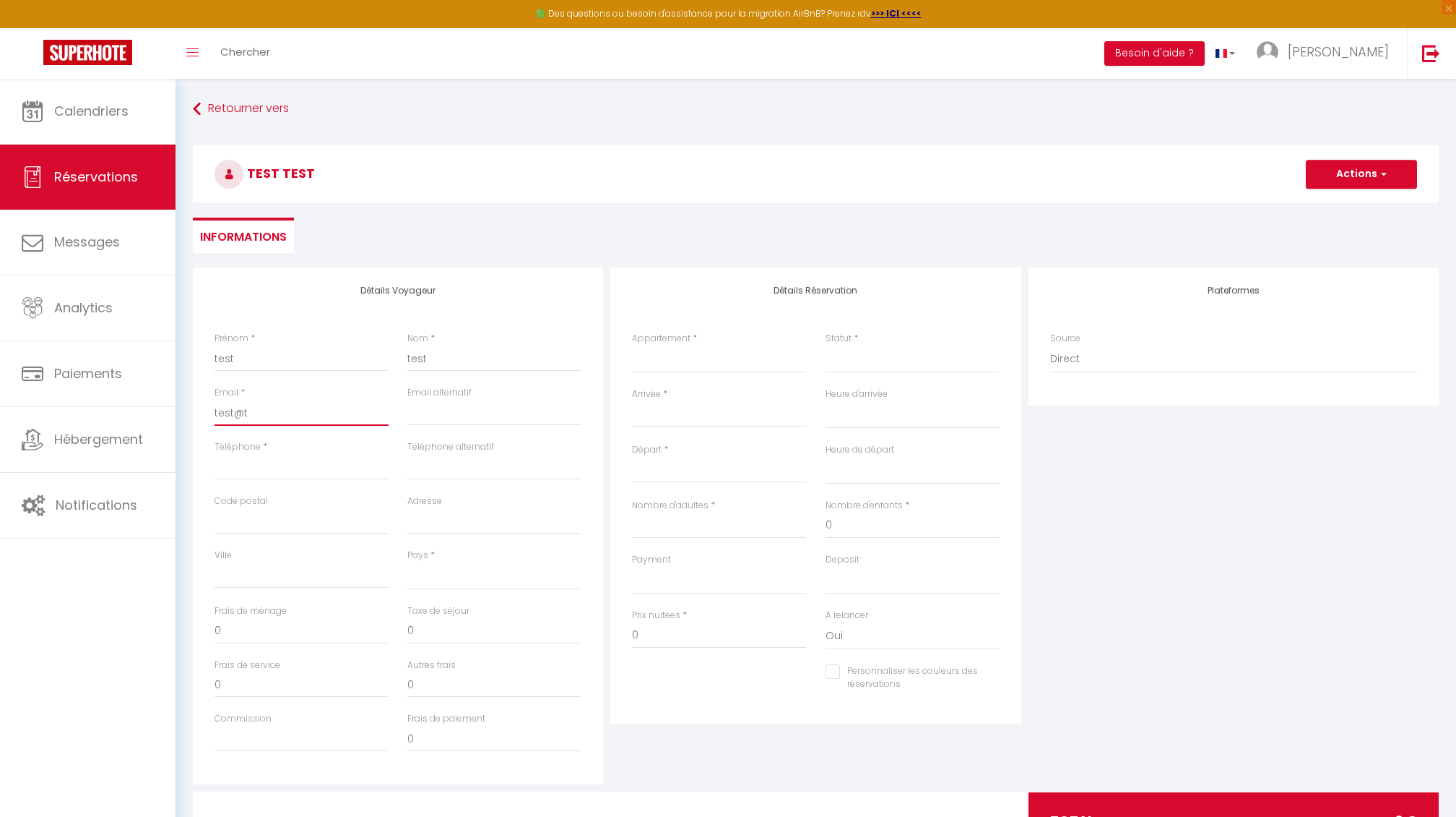
select select
checkbox input "false"
type input "test@te"
select select
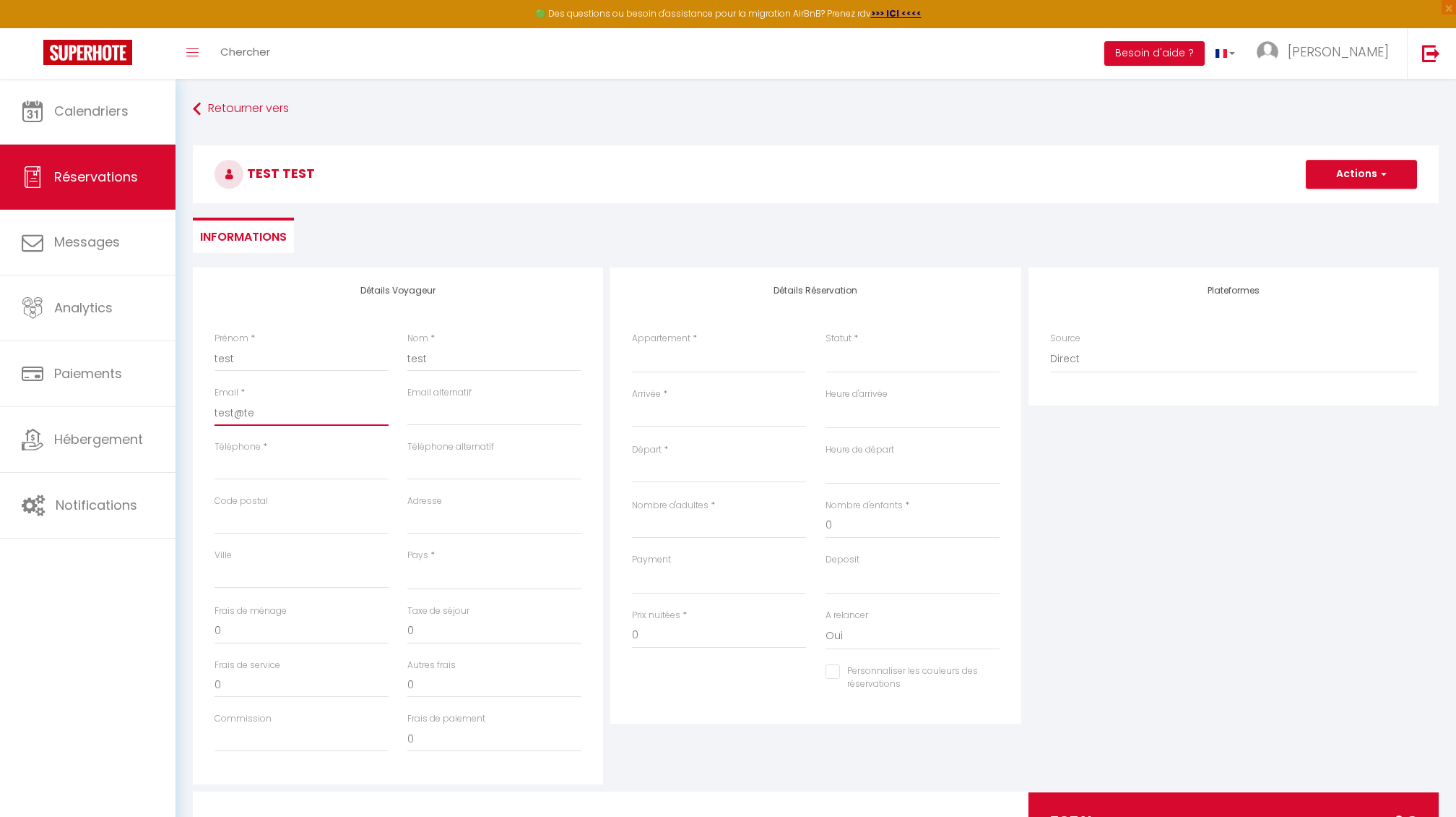
select select
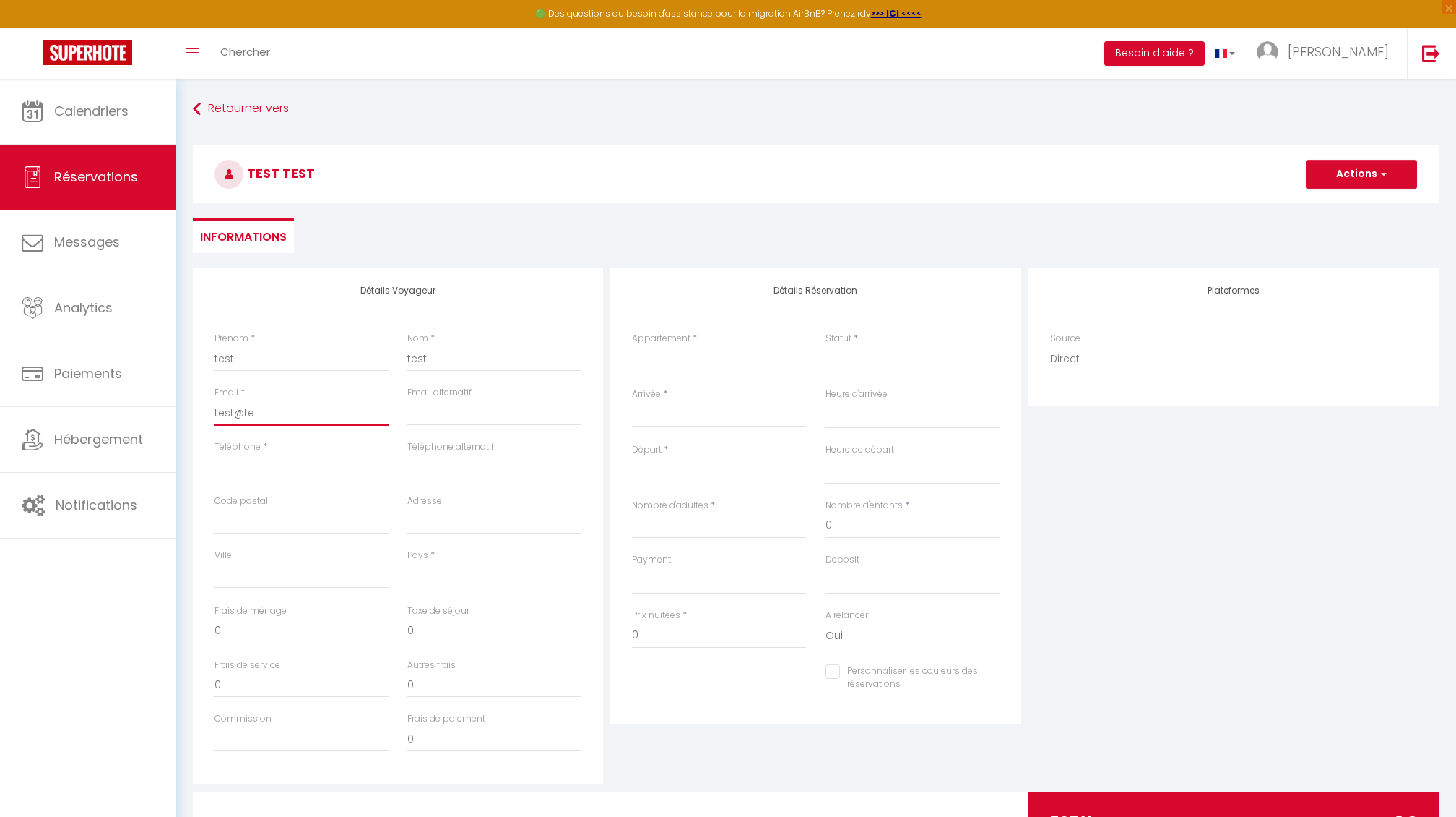
select select
checkbox input "false"
type input "test@tes"
select select
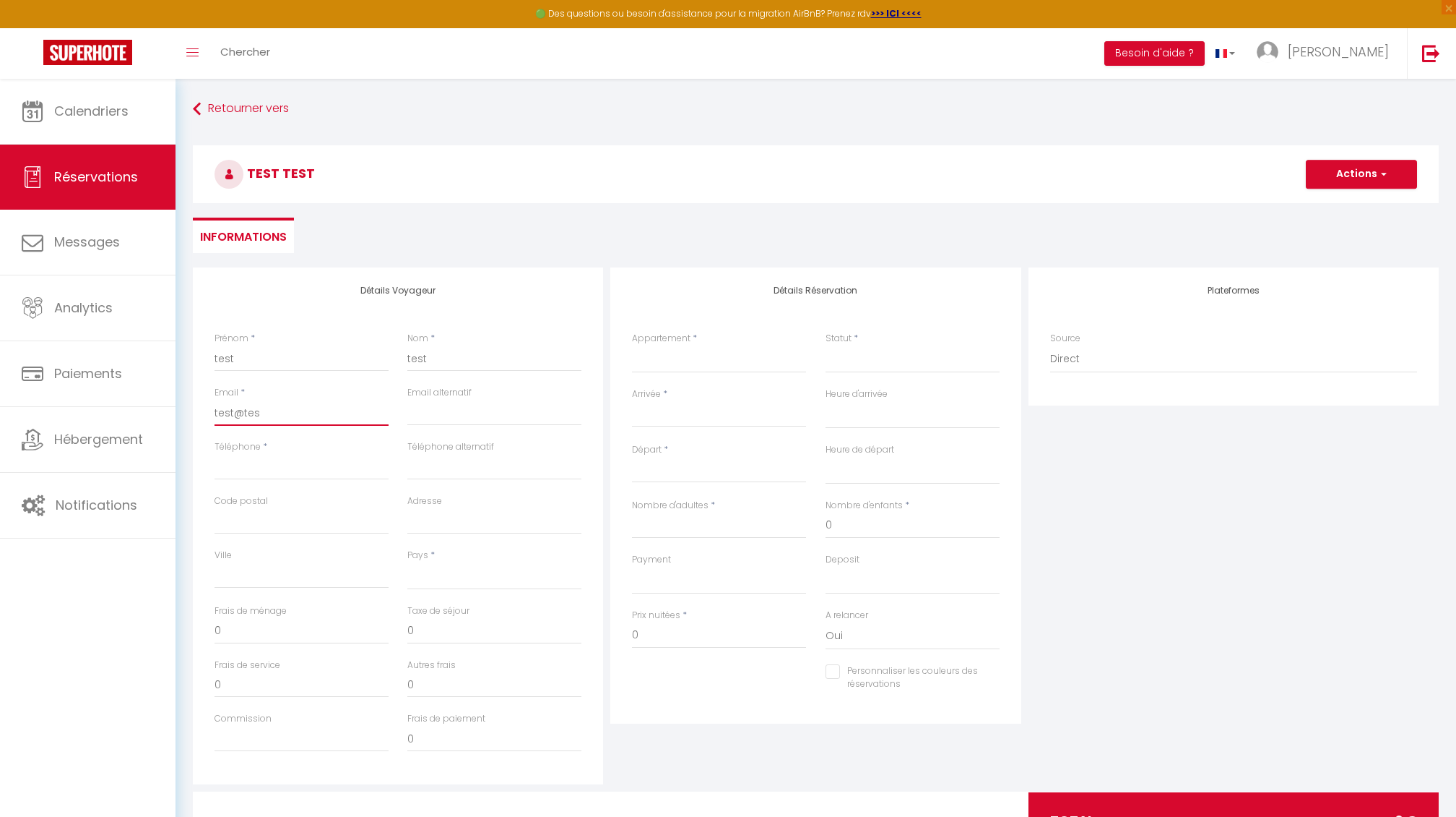
select select
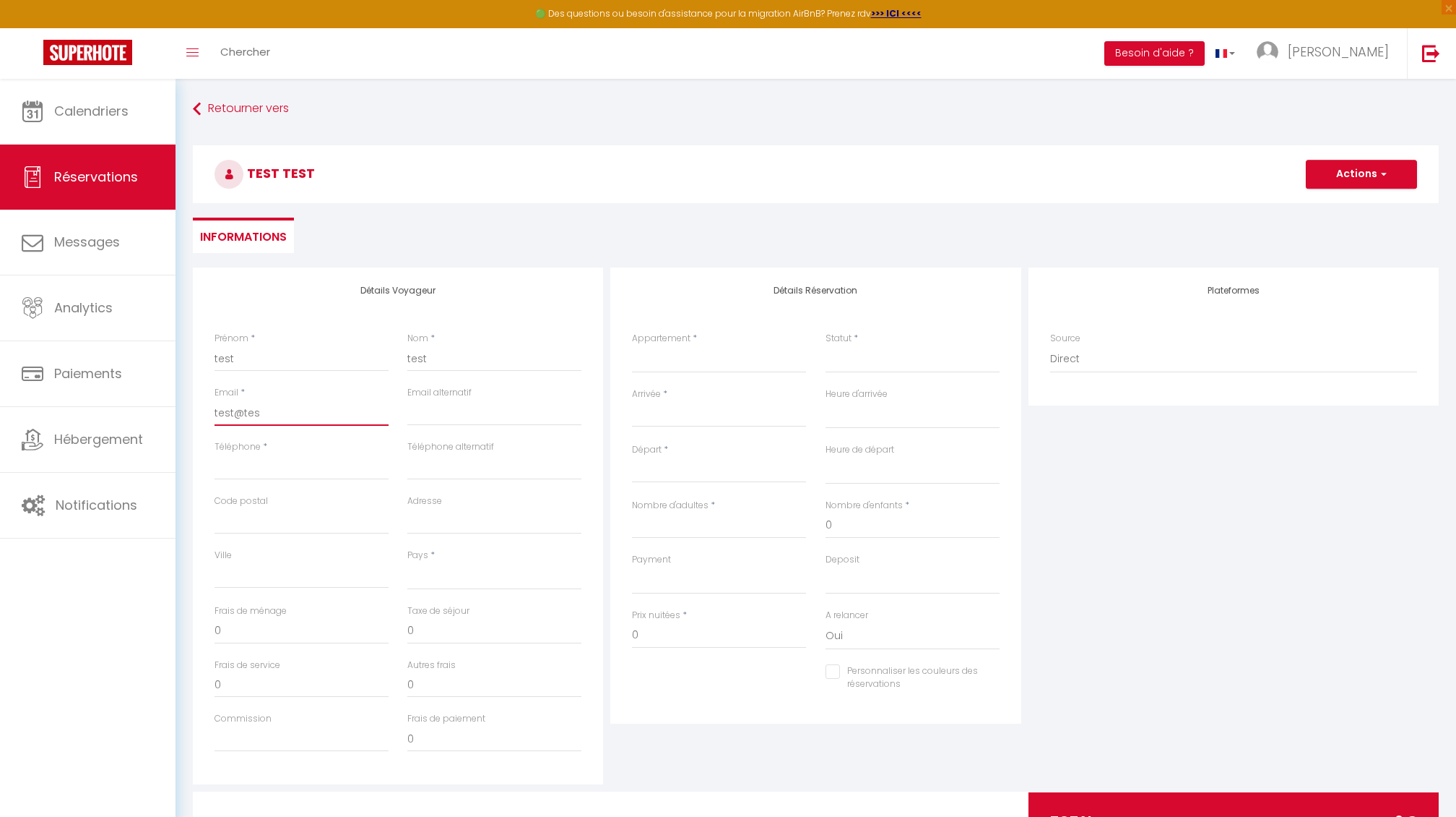
checkbox input "false"
type input "test@test"
select select
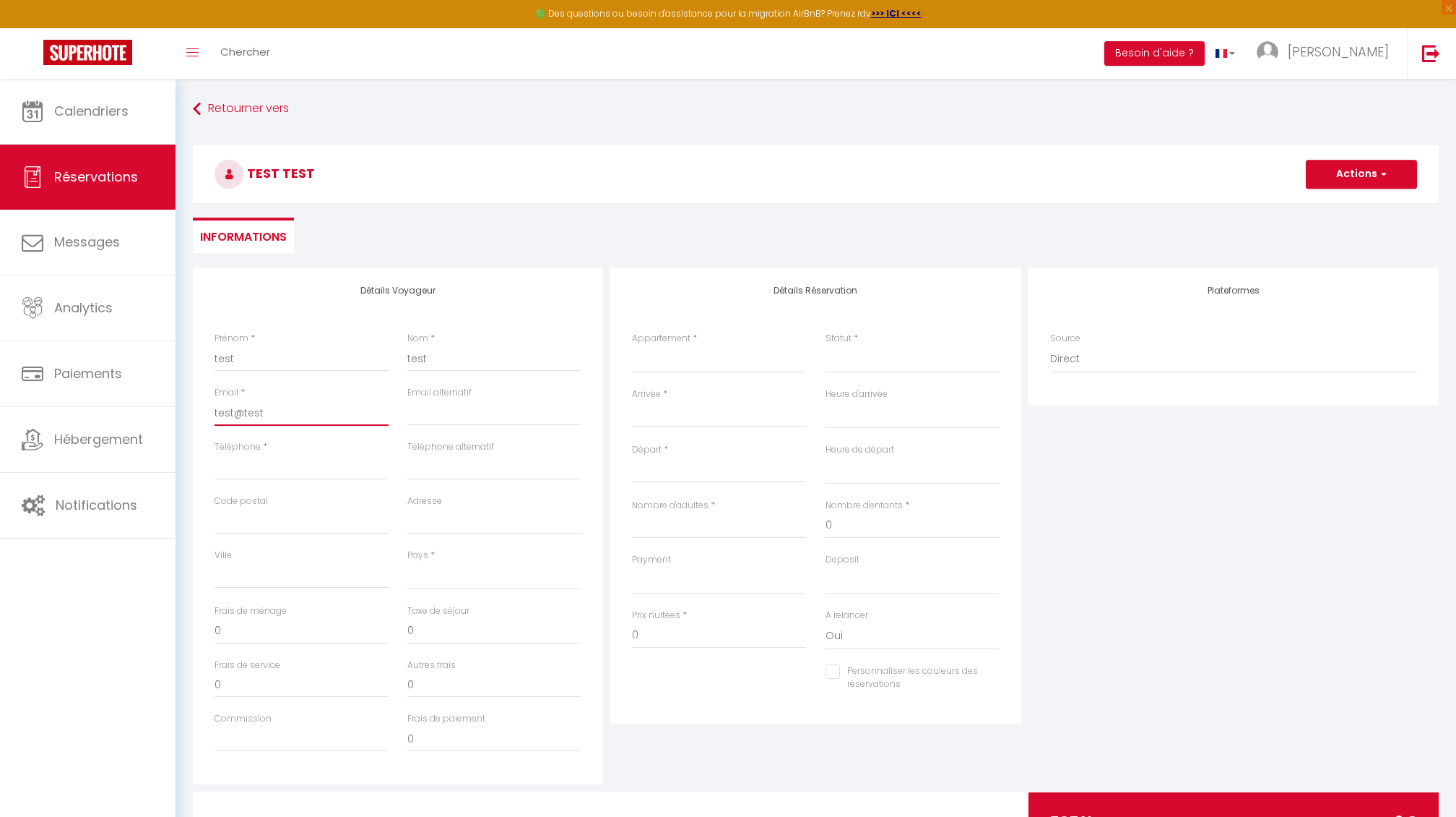
select select
checkbox input "false"
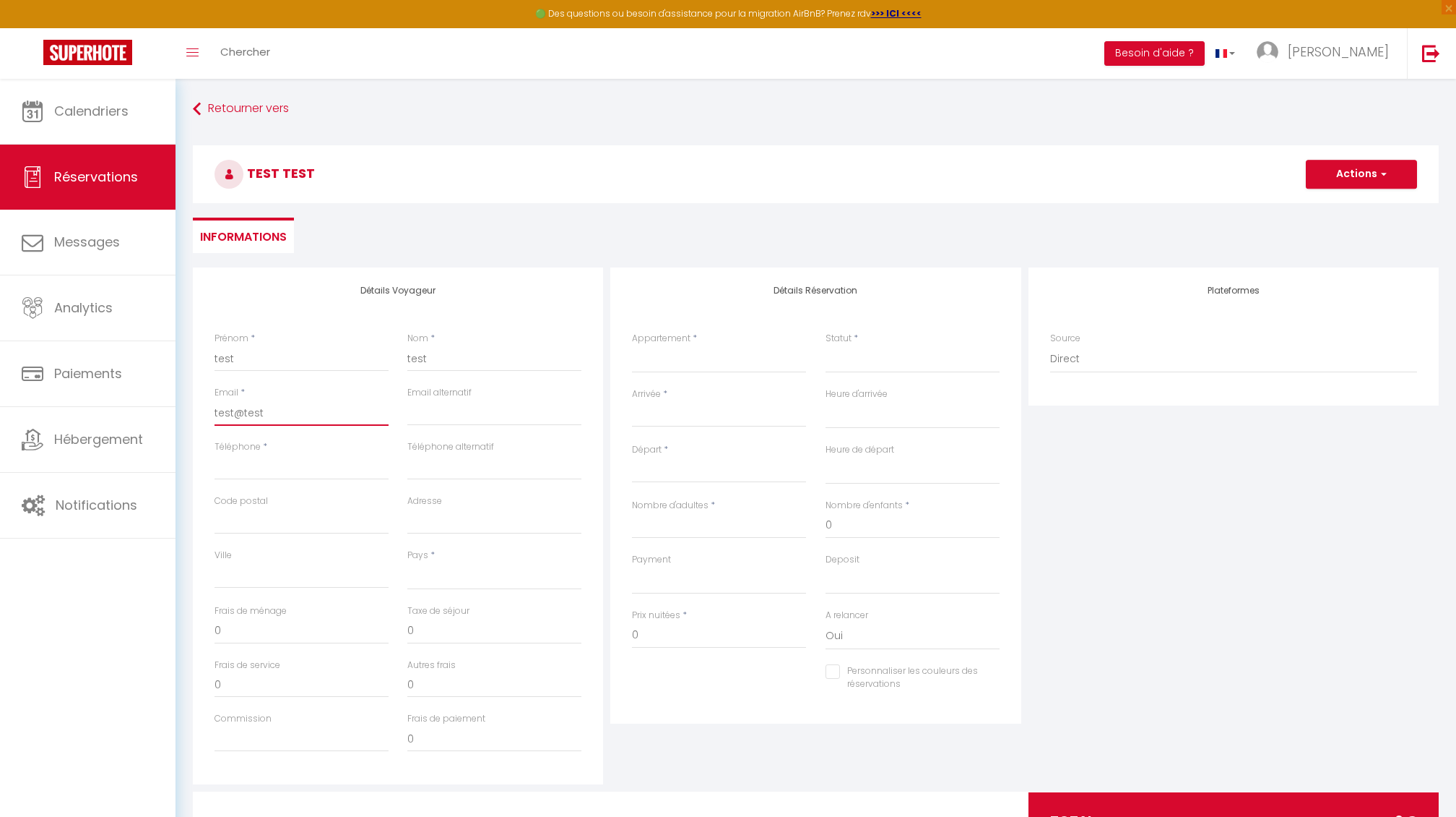
type input "test@test"
type input "0"
select select
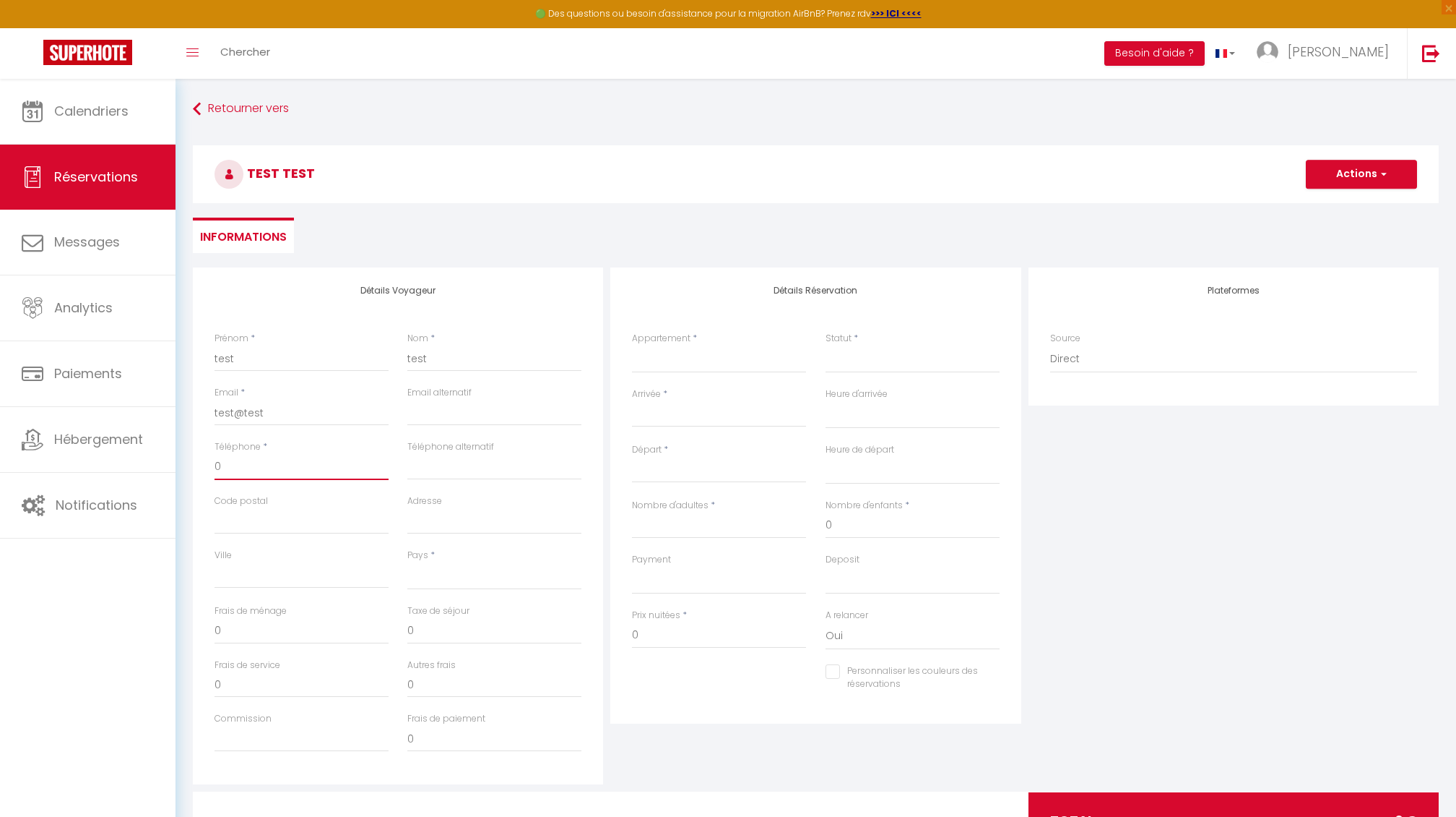
select select
checkbox input "false"
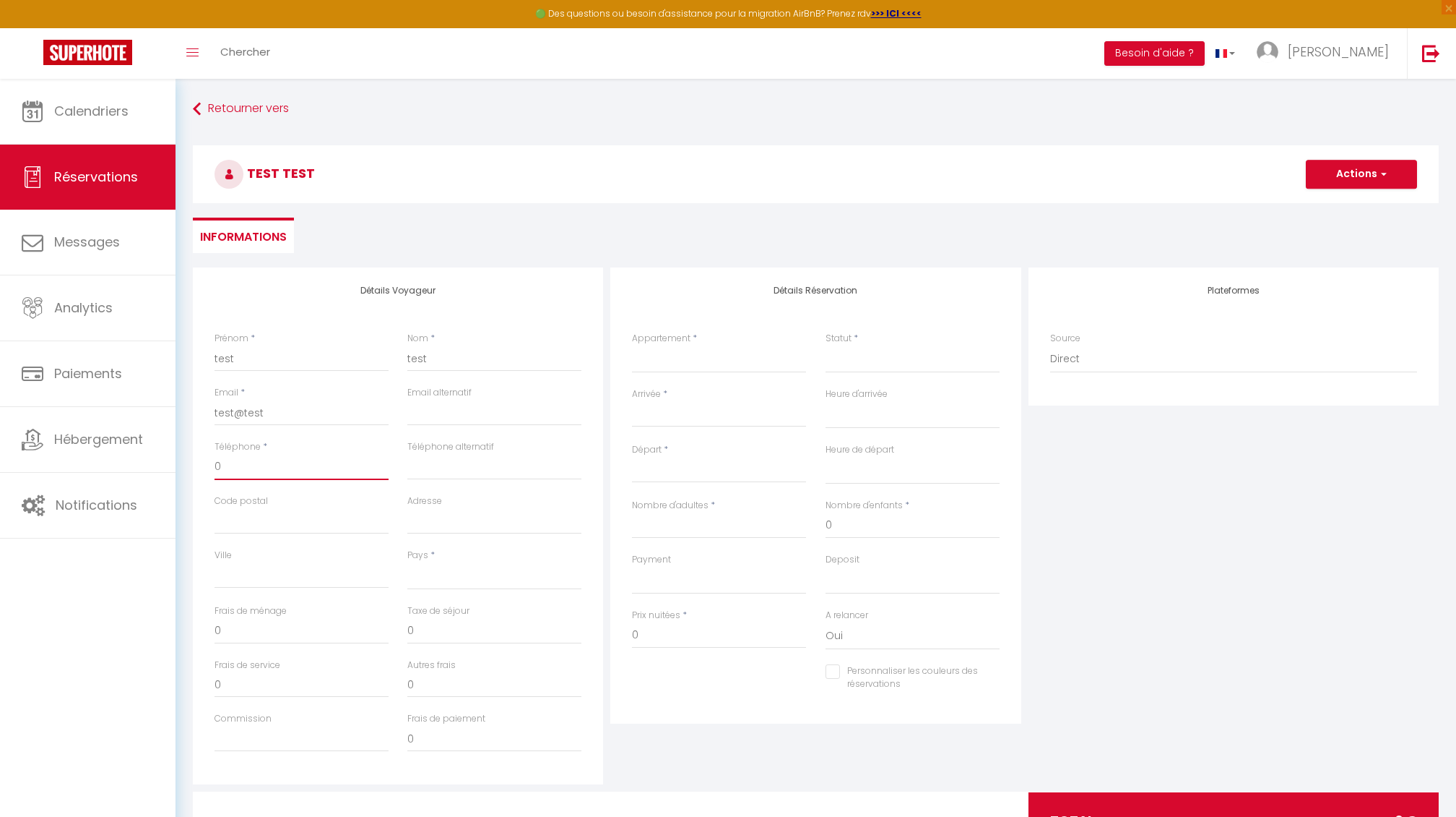
type input "06"
select select
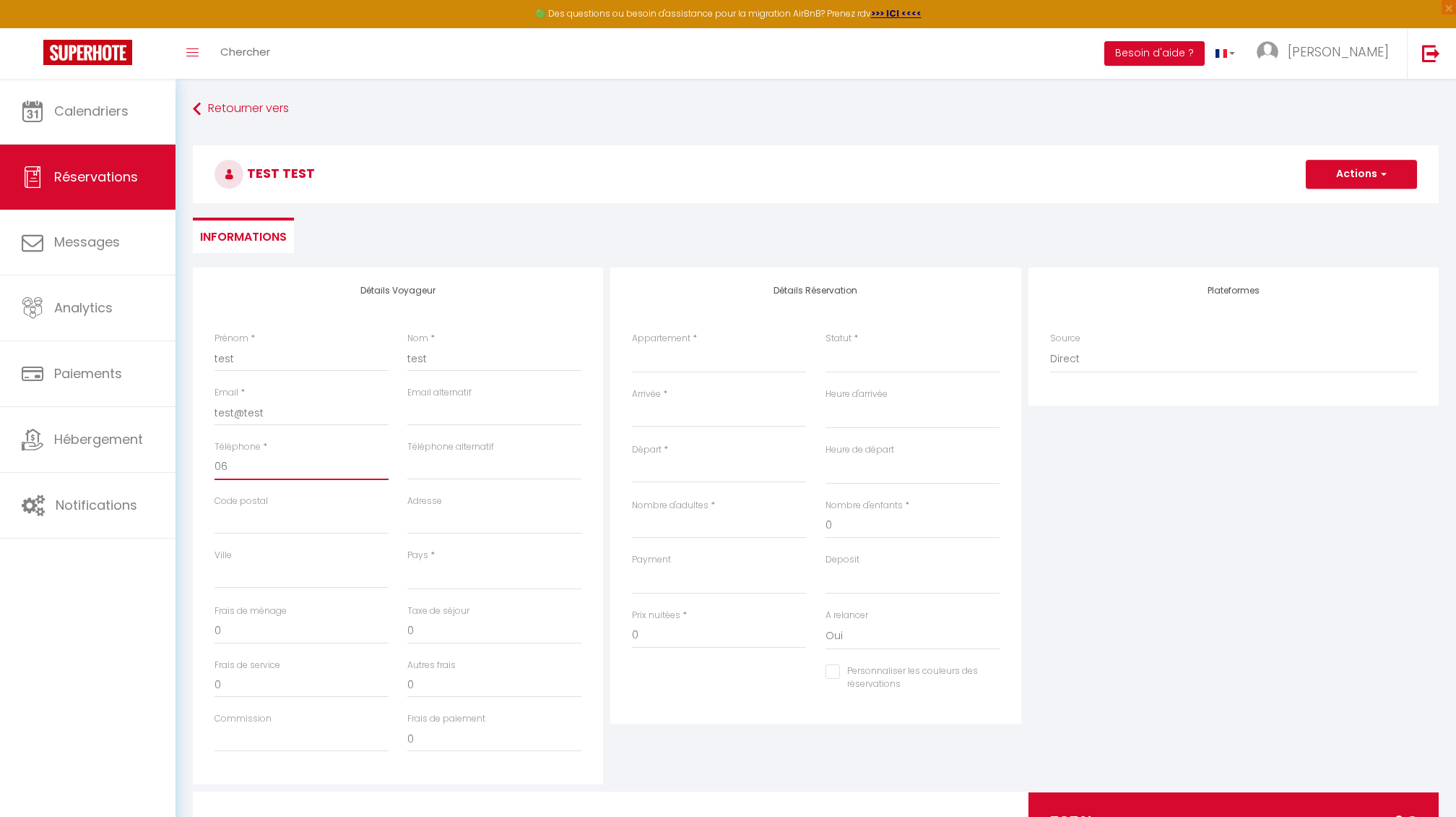
select select
checkbox input "false"
type input "069"
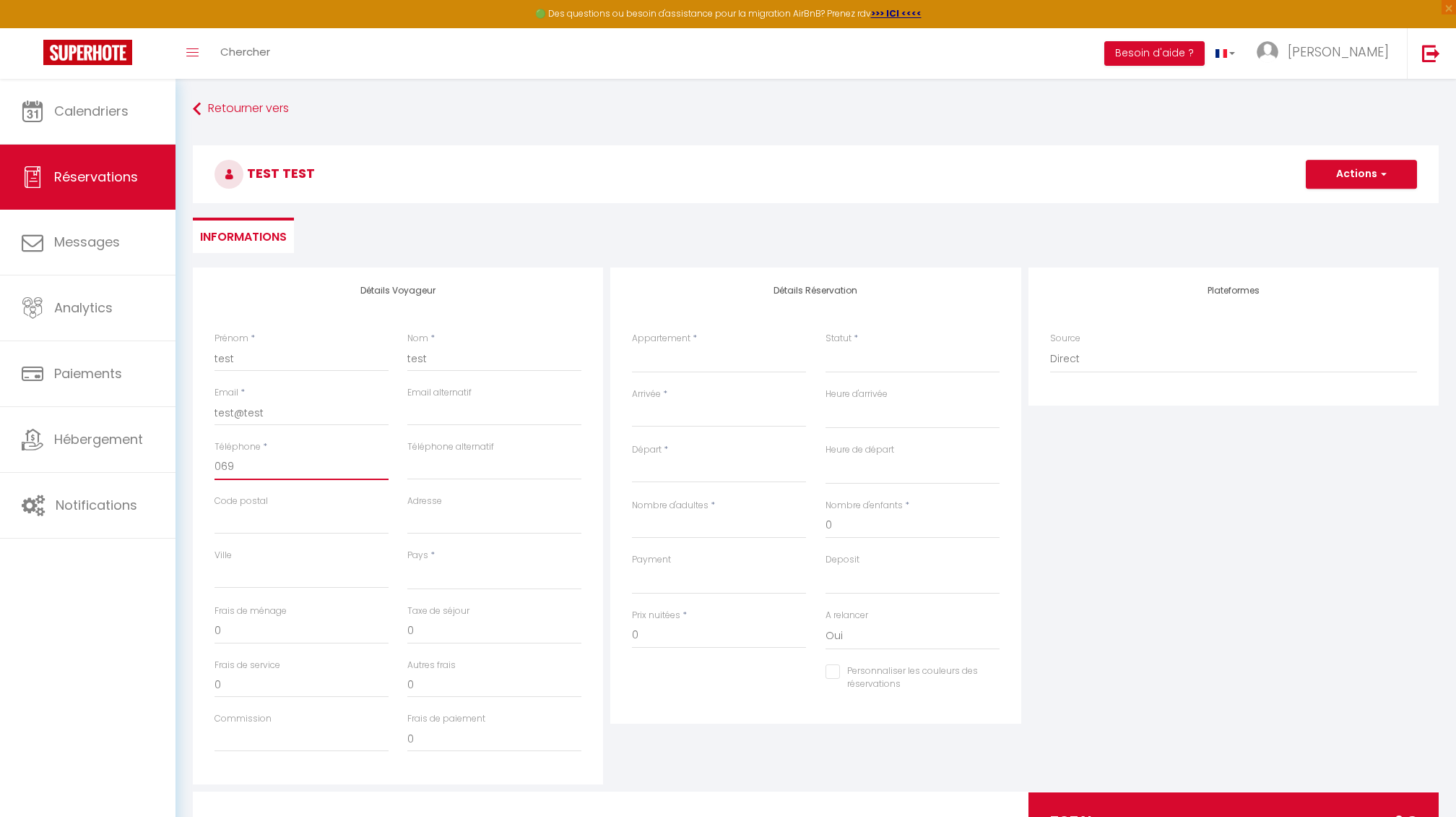
select select
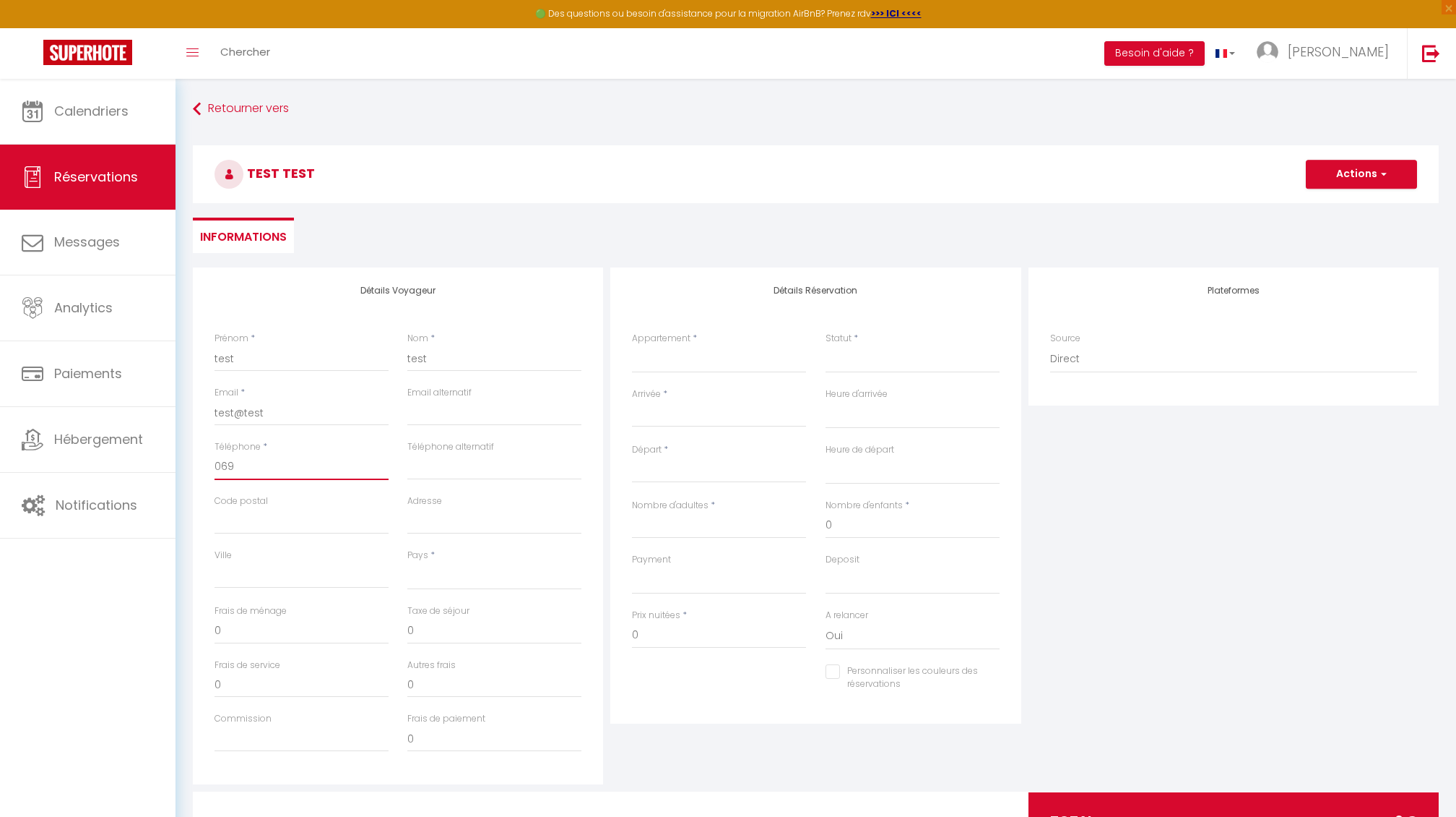
select select
checkbox input "false"
type input "0693"
select select
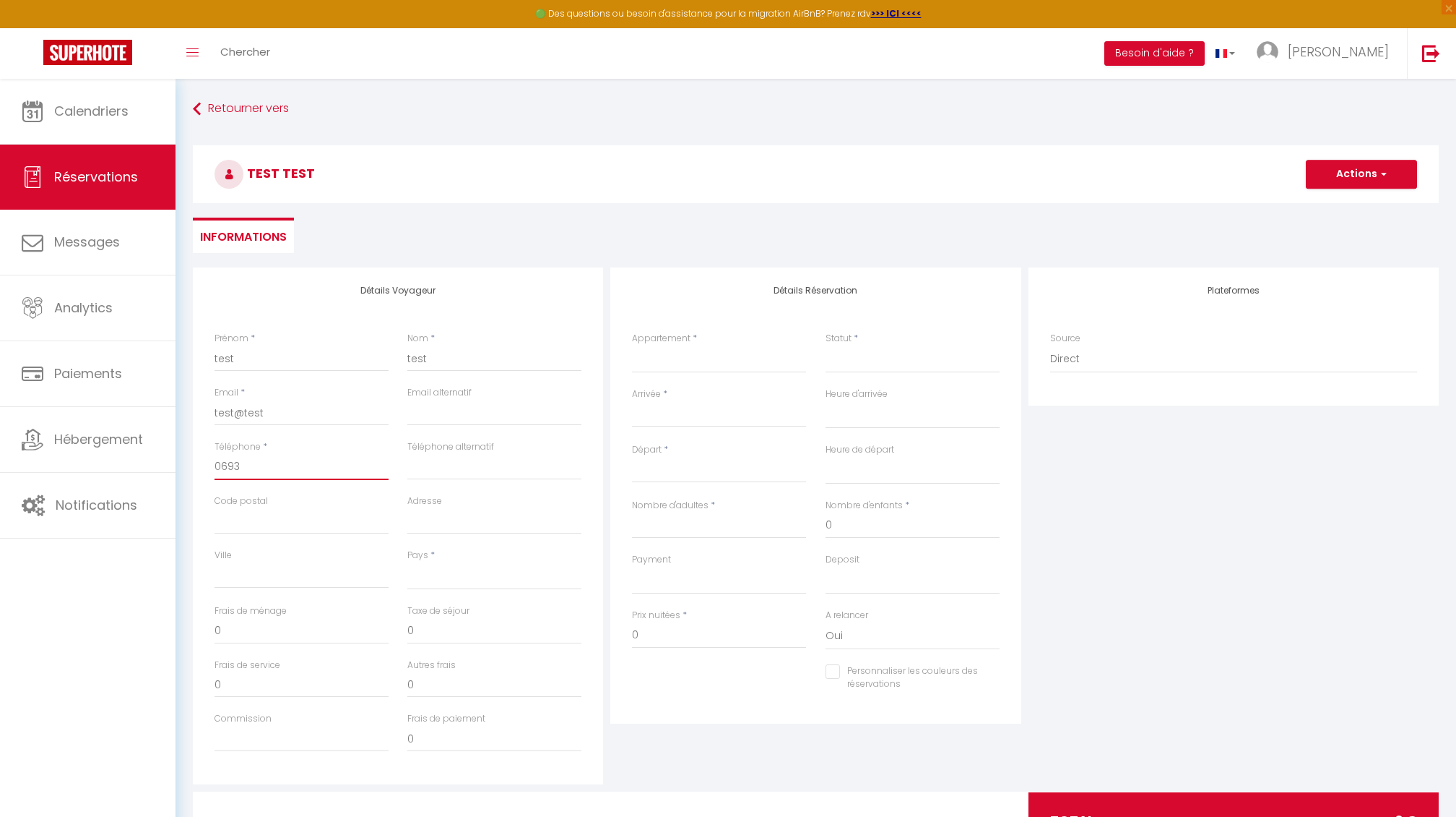
select select
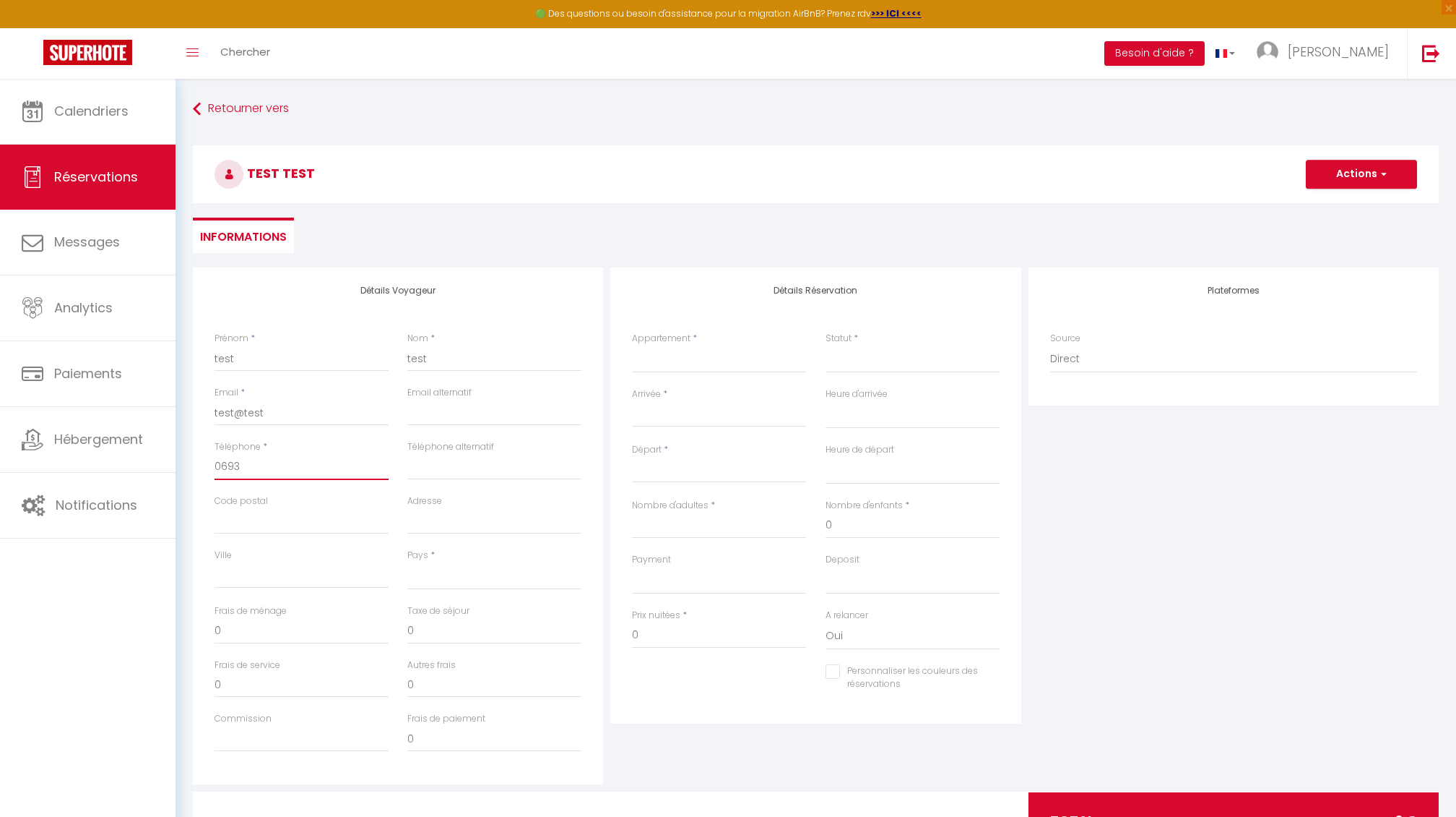
select select
checkbox input "false"
type input "06930"
